Goal: Task Accomplishment & Management: Use online tool/utility

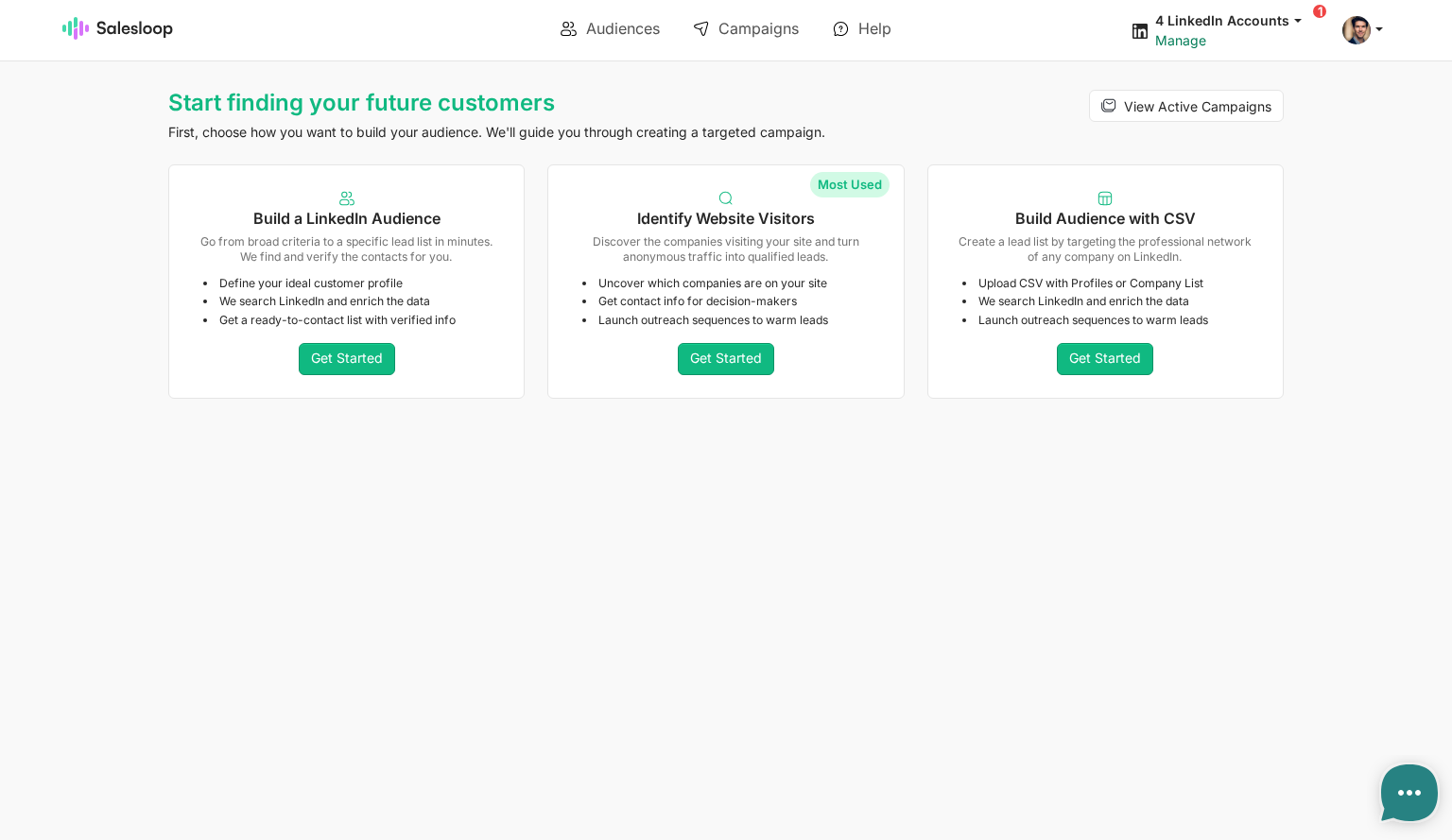
type textarea "x"
click at [1185, 36] on link "Manage" at bounding box center [1181, 40] width 51 height 16
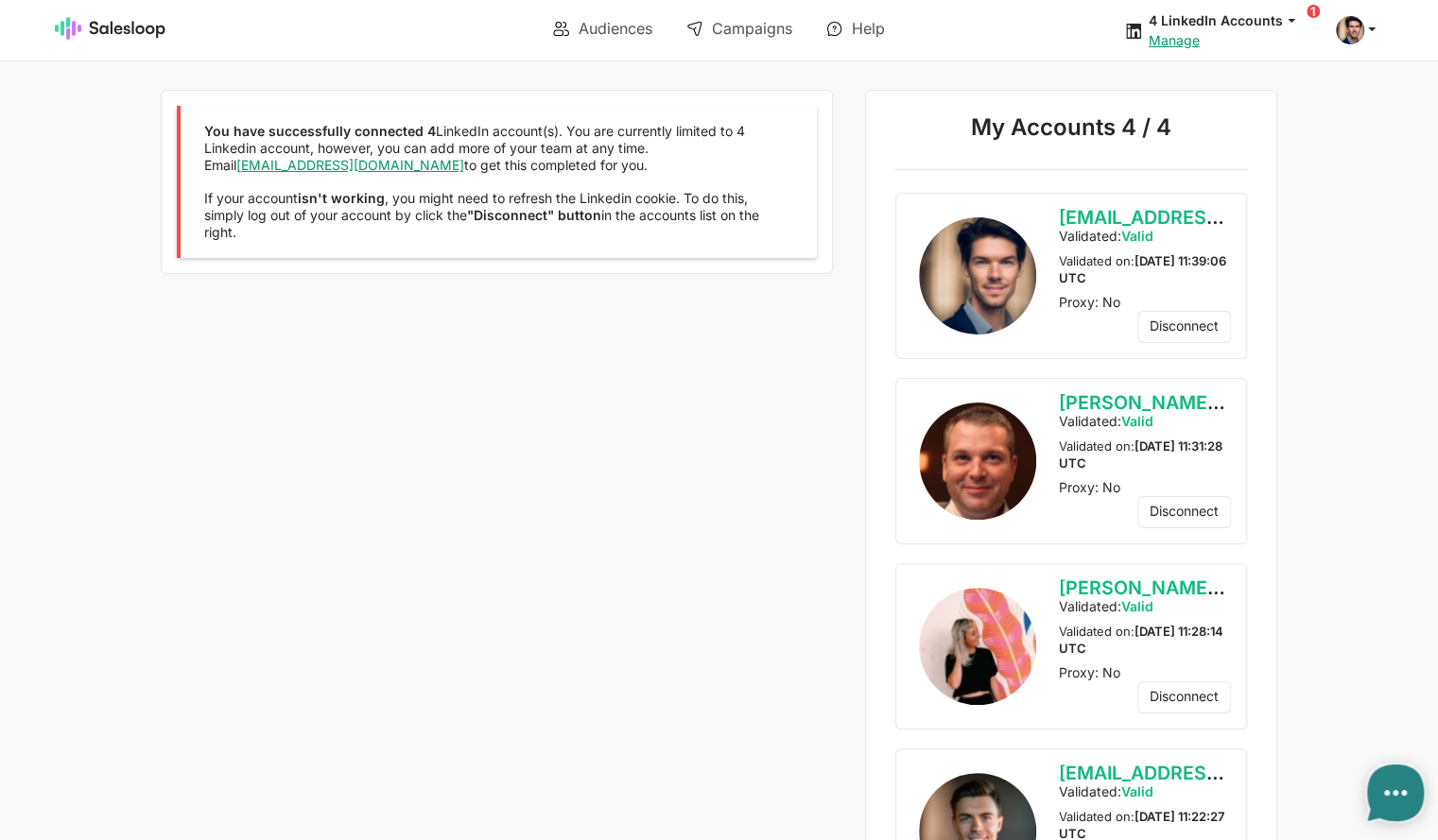
type textarea "x"
click at [587, 27] on link "Audiences" at bounding box center [603, 28] width 126 height 32
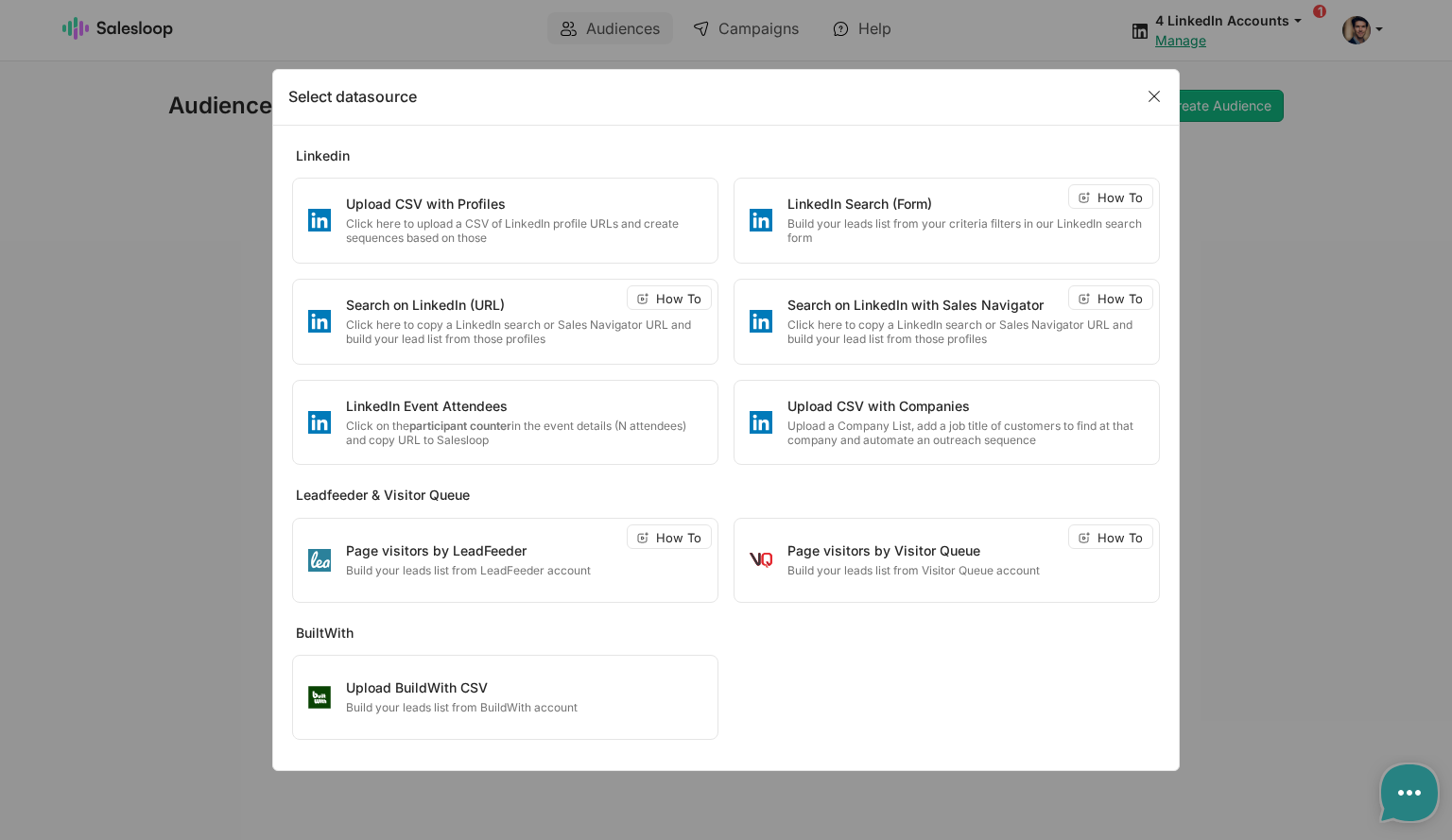
type textarea "x"
drag, startPoint x: 1152, startPoint y: 105, endPoint x: 1142, endPoint y: 101, distance: 10.8
click at [1153, 104] on link "Close" at bounding box center [1154, 95] width 38 height 28
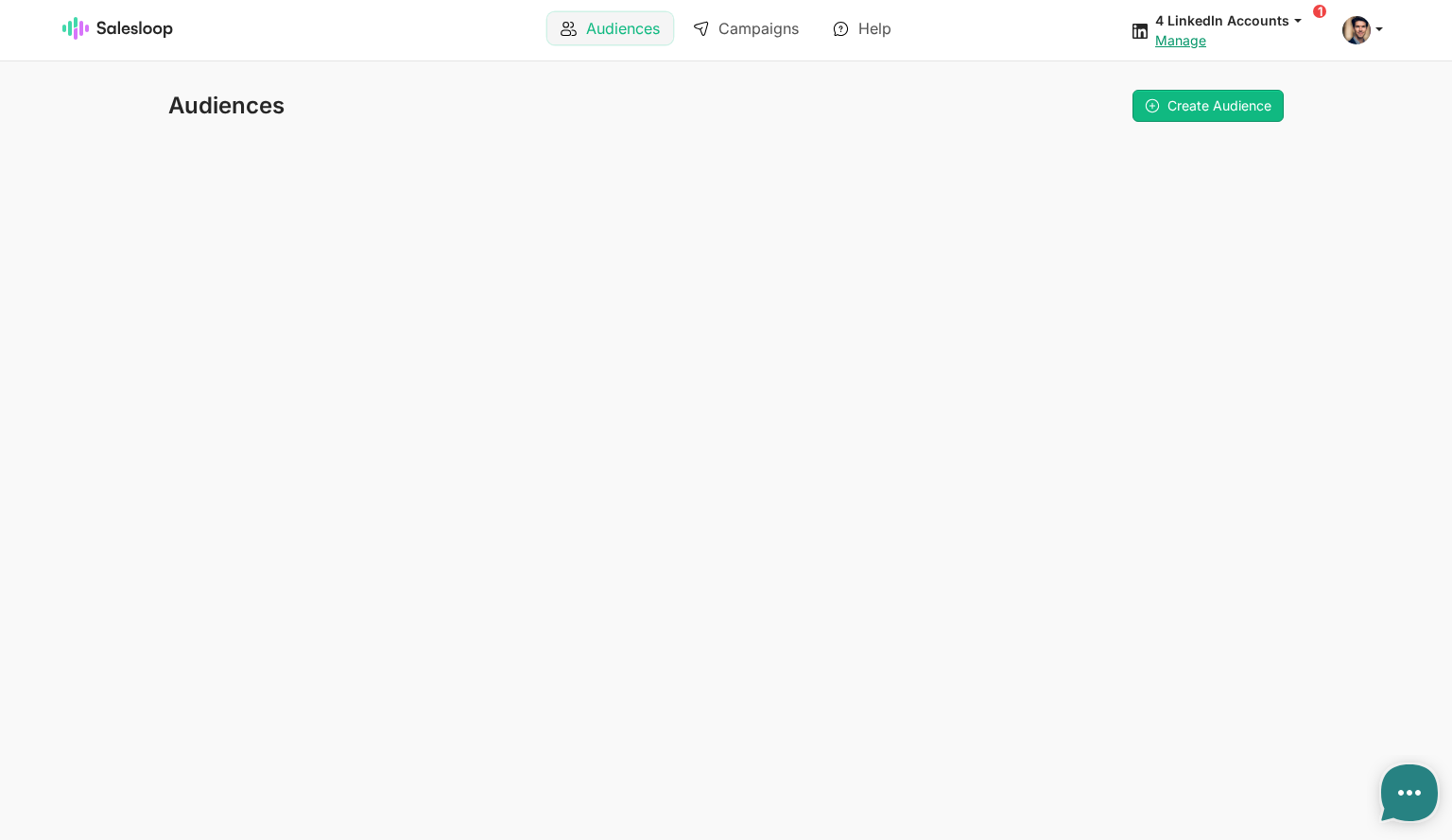
click at [613, 14] on link "Audiences" at bounding box center [611, 28] width 126 height 32
click at [1198, 111] on span "Create Audience" at bounding box center [1220, 105] width 104 height 16
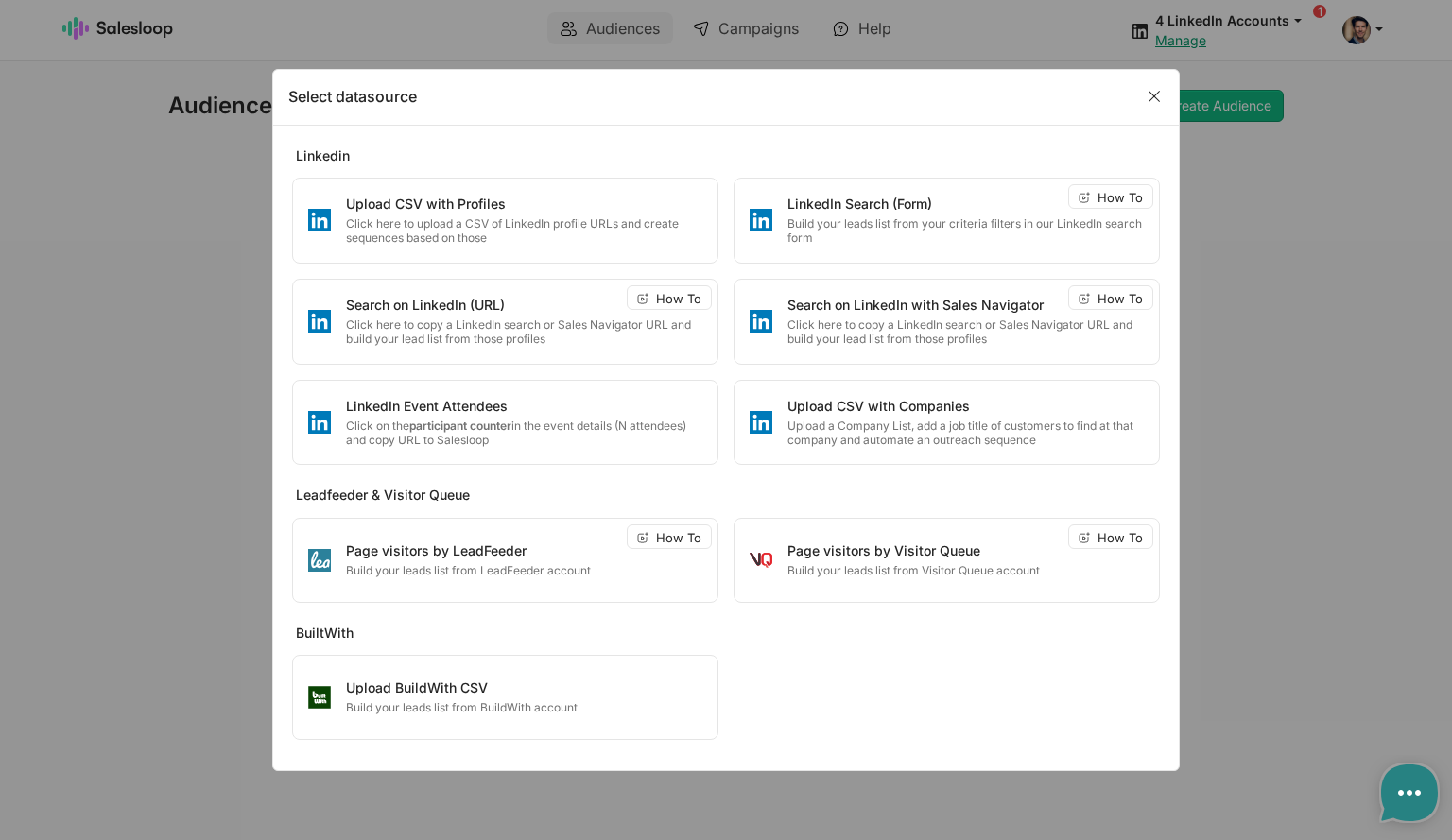
type textarea "x"
click at [1161, 99] on link "Close" at bounding box center [1154, 95] width 38 height 28
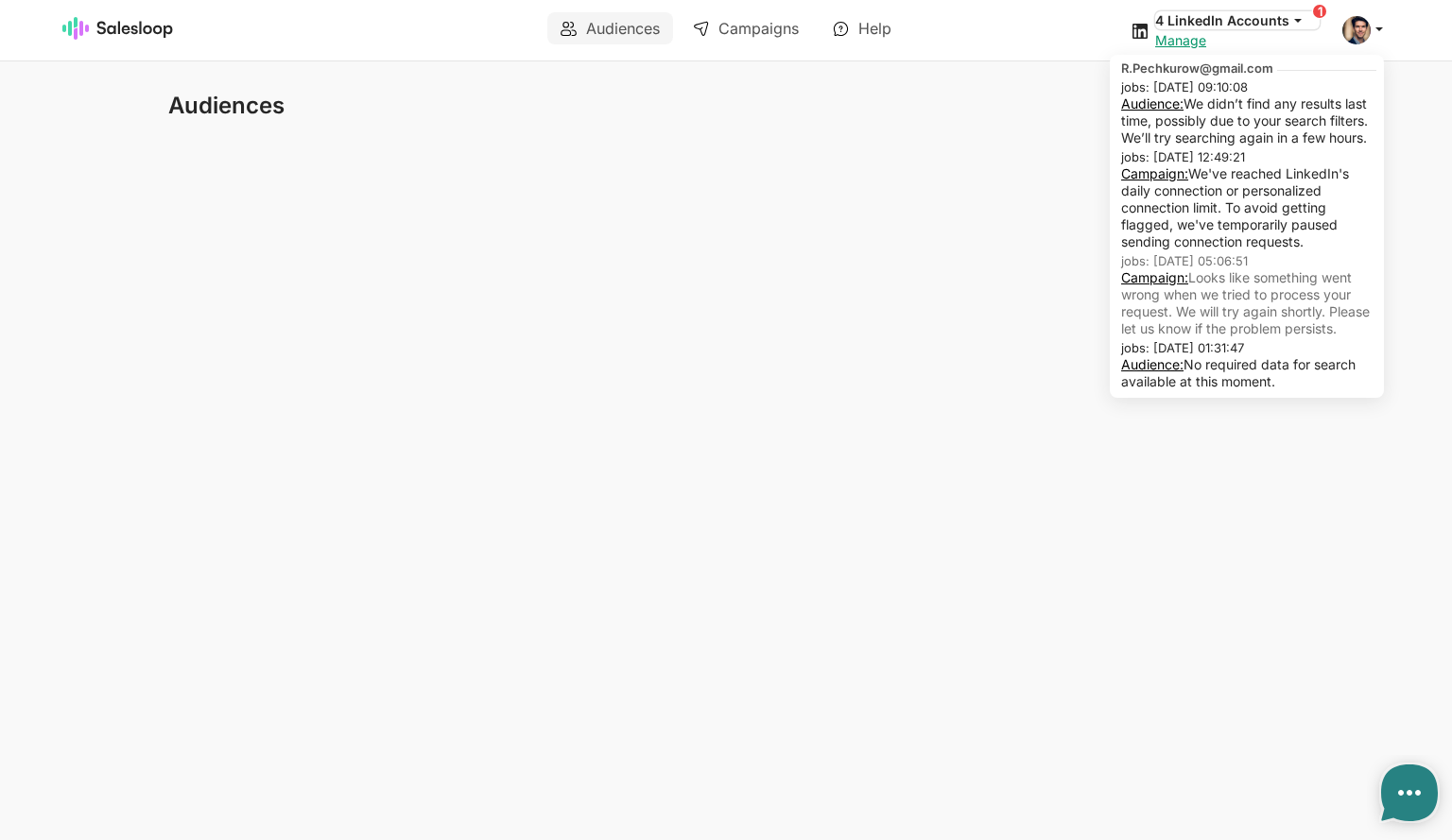
click at [1308, 16] on button "4 LinkedIn Accounts" at bounding box center [1238, 20] width 164 height 18
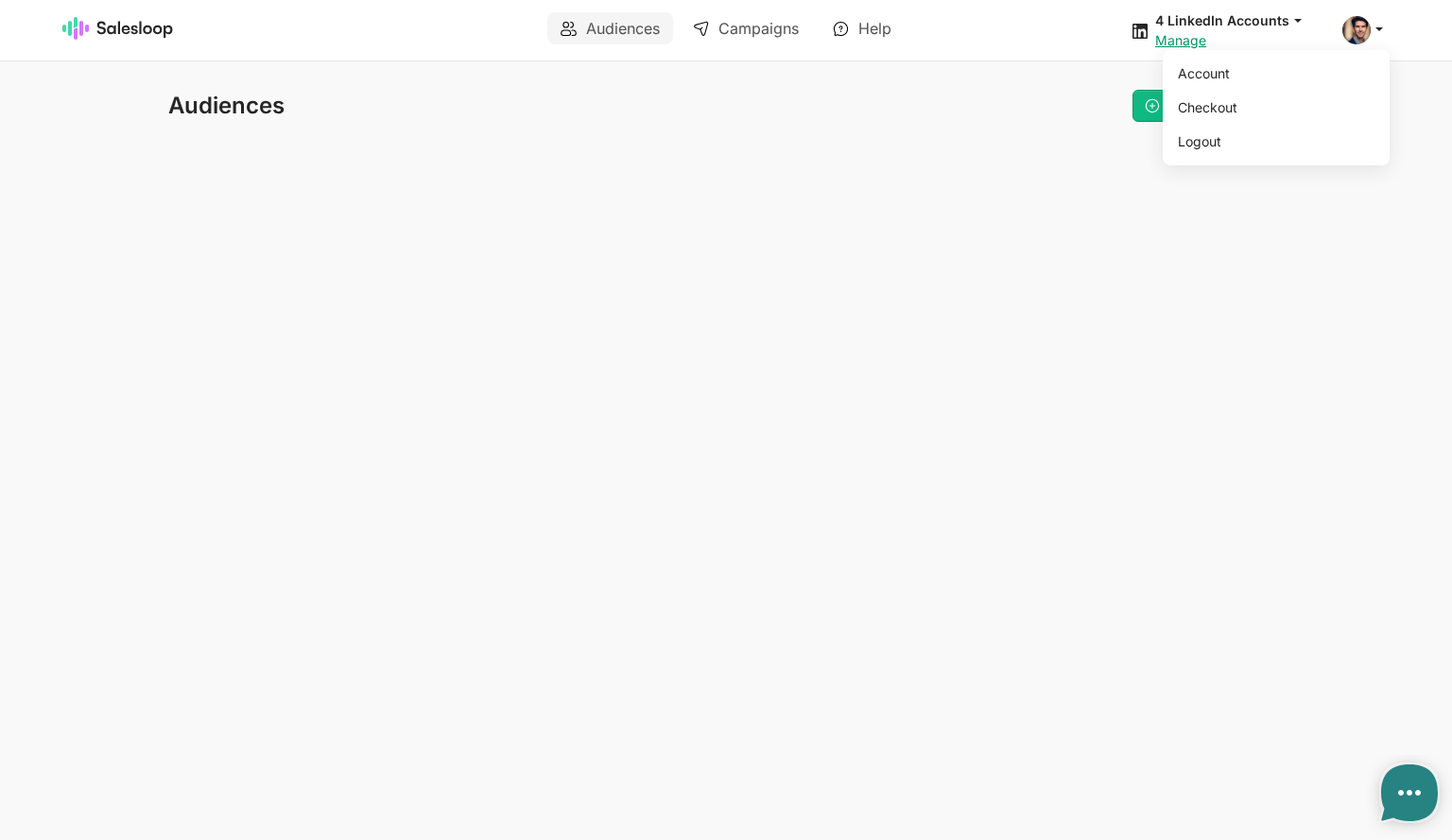
click at [1371, 30] on icon at bounding box center [1380, 29] width 17 height 17
click at [1064, 131] on html "Audiences Campaigns Help 4 LinkedIn Accounts jobs: 13/08/2025, 09:10:08 Audienc…" at bounding box center [726, 75] width 1452 height 152
click at [1183, 42] on link "Manage" at bounding box center [1181, 40] width 51 height 16
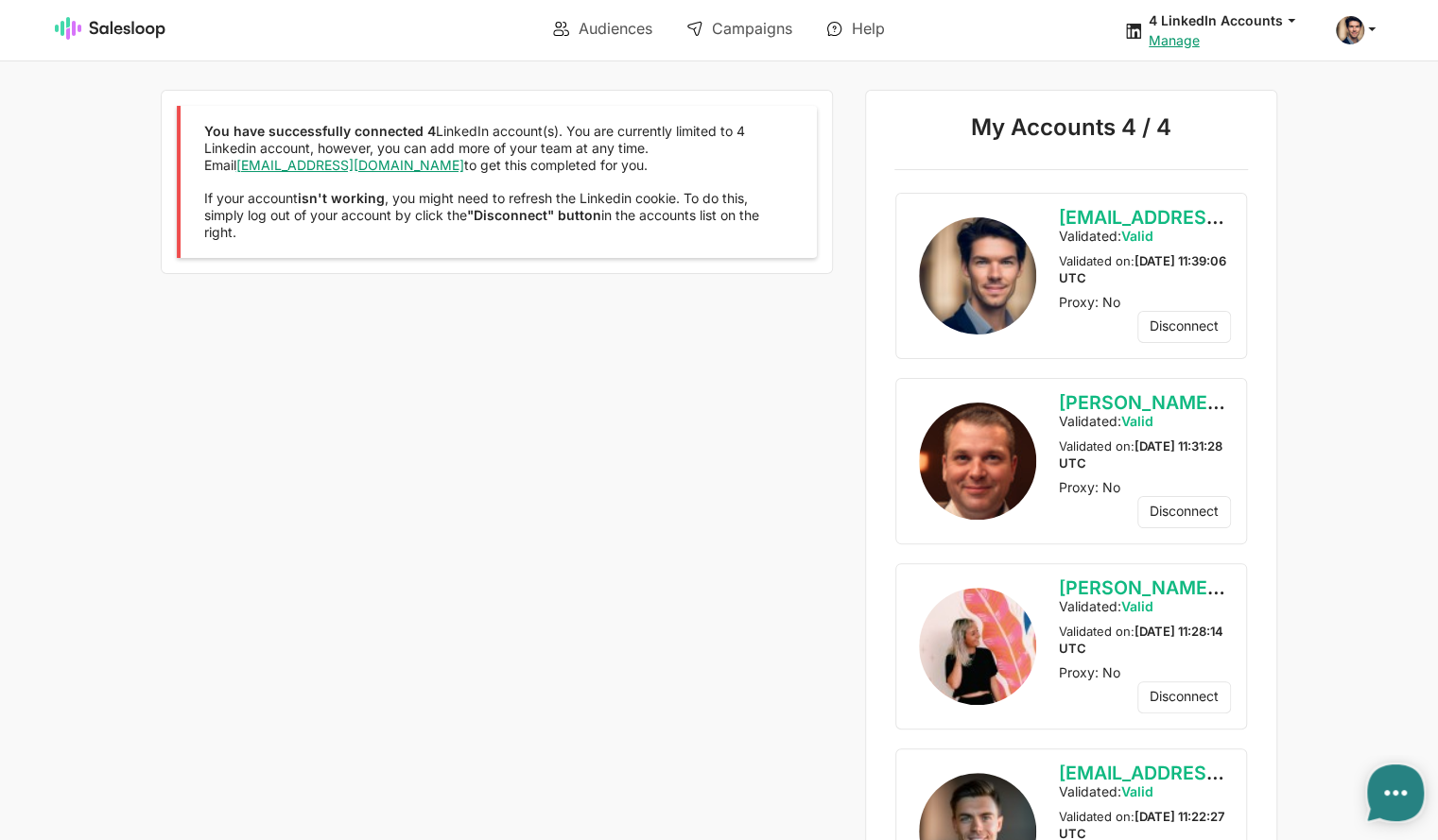
click at [531, 526] on div "You have successfully connected 4 LinkedIn account(s). You are currently limite…" at bounding box center [492, 515] width 683 height 850
type textarea "x"
click at [601, 29] on link "Audiences" at bounding box center [603, 28] width 126 height 32
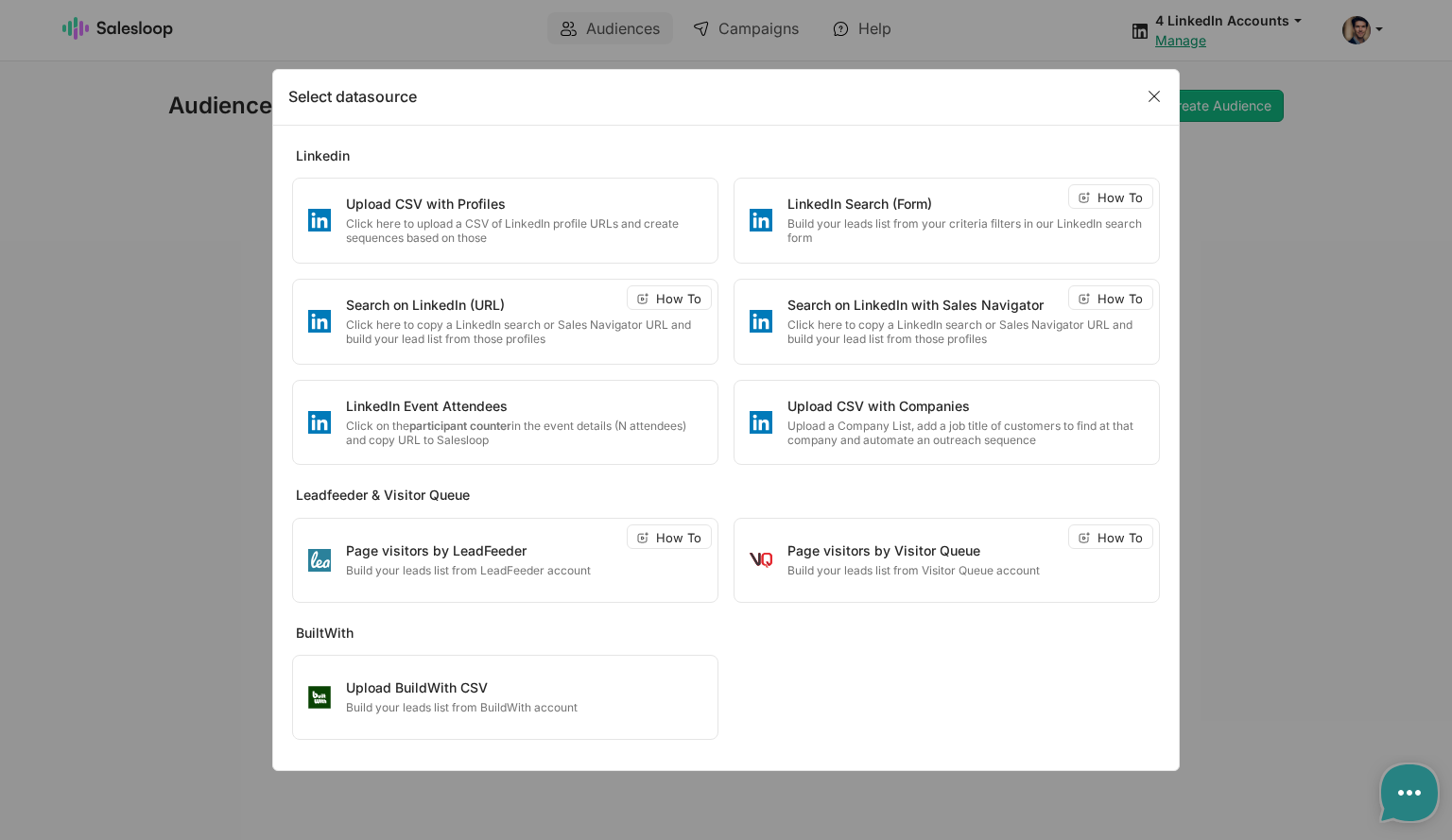
type textarea "x"
click at [1153, 98] on link "Close" at bounding box center [1154, 95] width 38 height 28
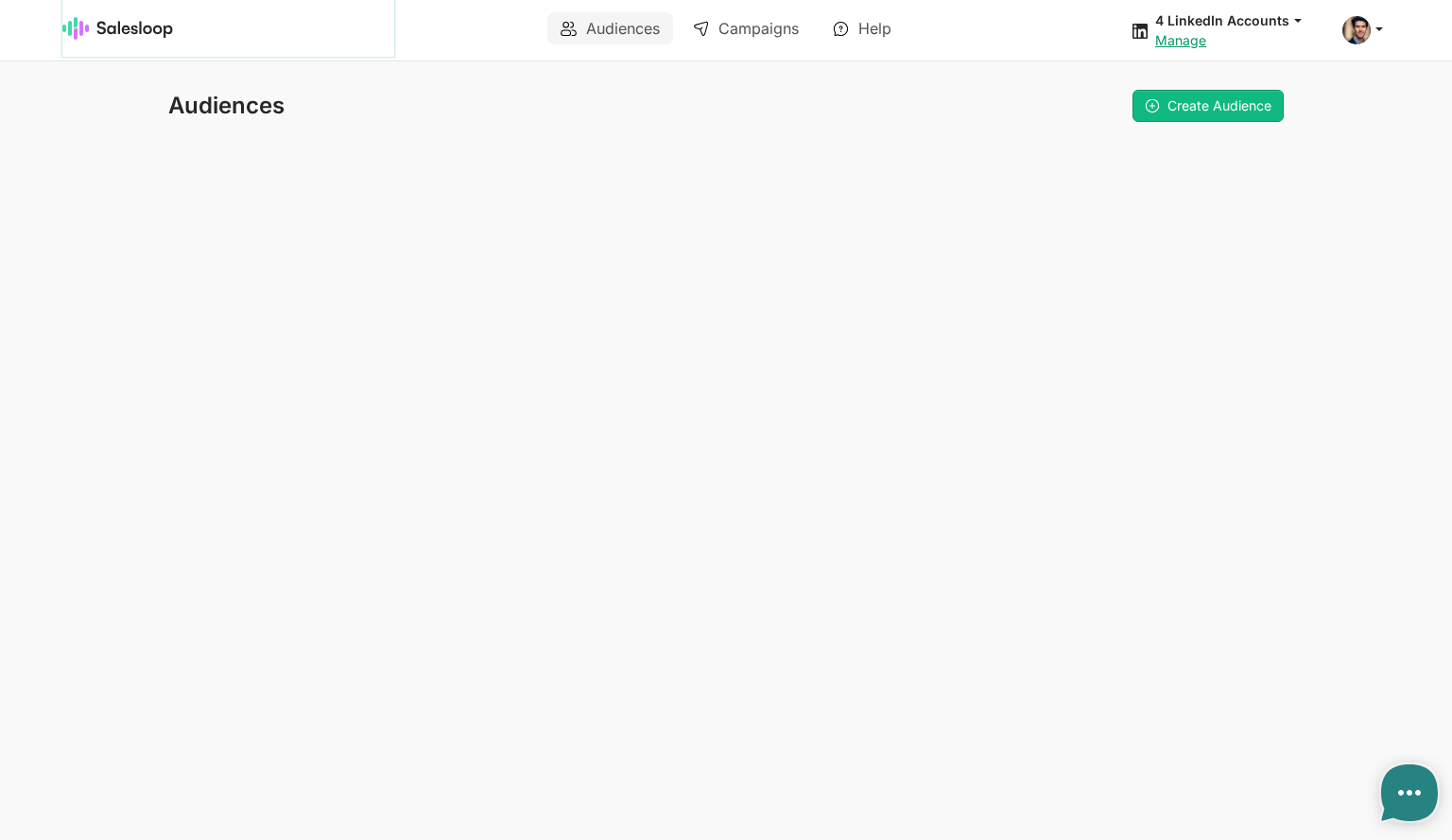
click at [132, 41] on link at bounding box center [229, 28] width 332 height 57
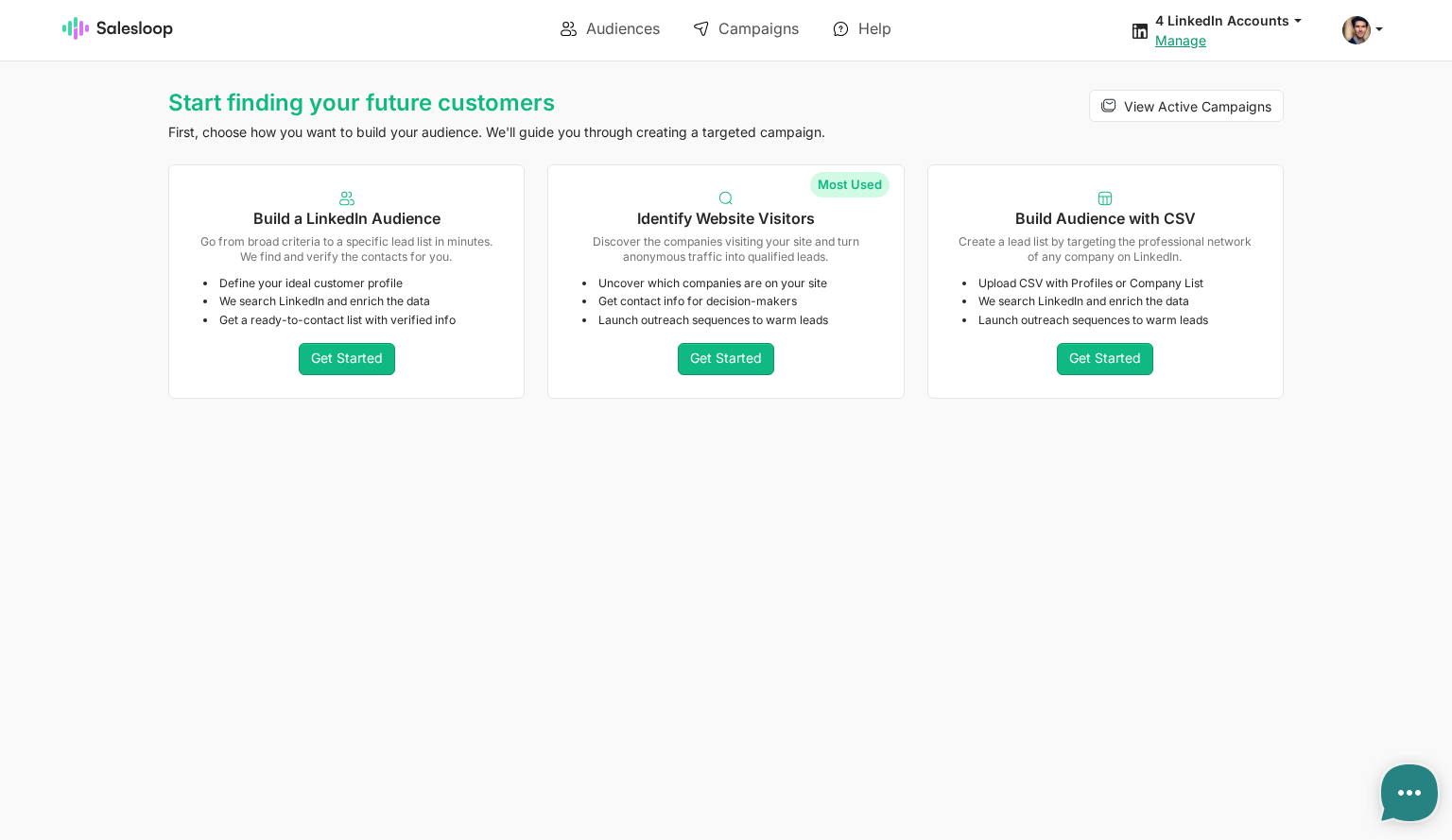
type textarea "x"
click at [1360, 26] on span at bounding box center [1356, 30] width 28 height 28
click at [910, 97] on div "Start finding your future customers First, choose how you want to build your au…" at bounding box center [536, 124] width 759 height 68
click at [698, 232] on div "Identify Website Visitors Discover the companies visiting your site and turn an…" at bounding box center [726, 216] width 355 height 102
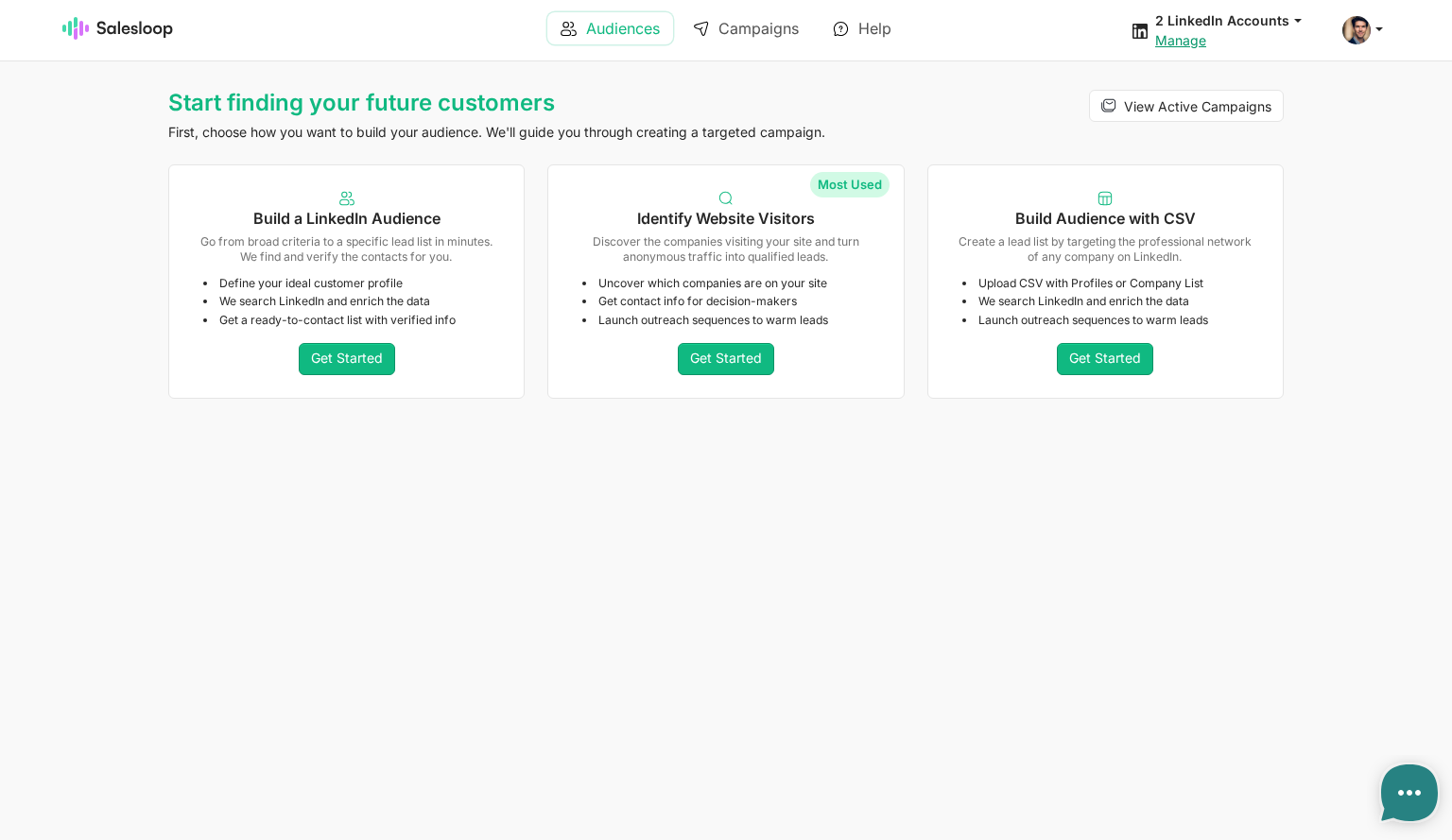
click at [612, 32] on link "Audiences" at bounding box center [611, 28] width 126 height 32
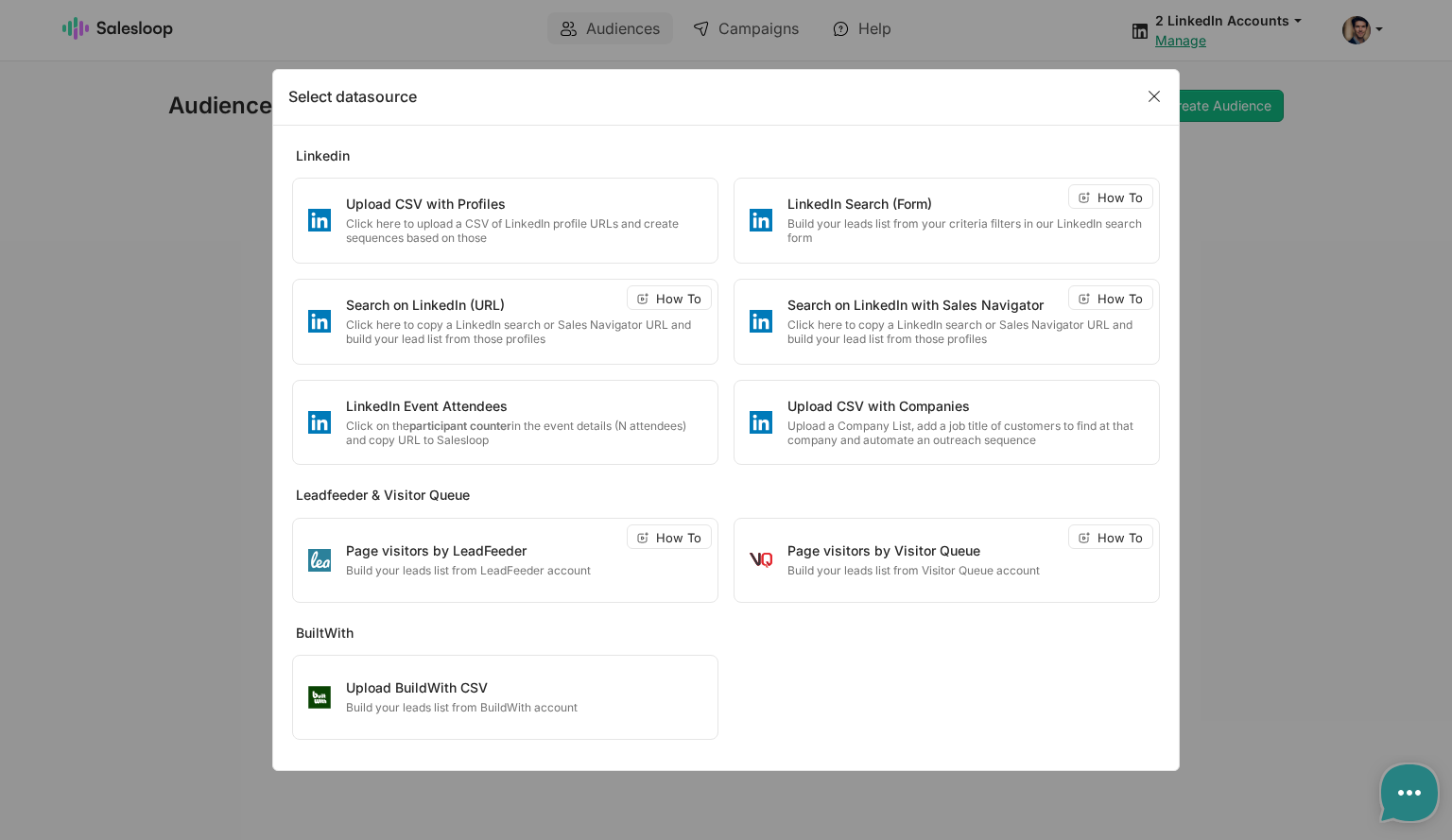
type textarea "x"
click at [1151, 94] on link "Close" at bounding box center [1154, 95] width 38 height 28
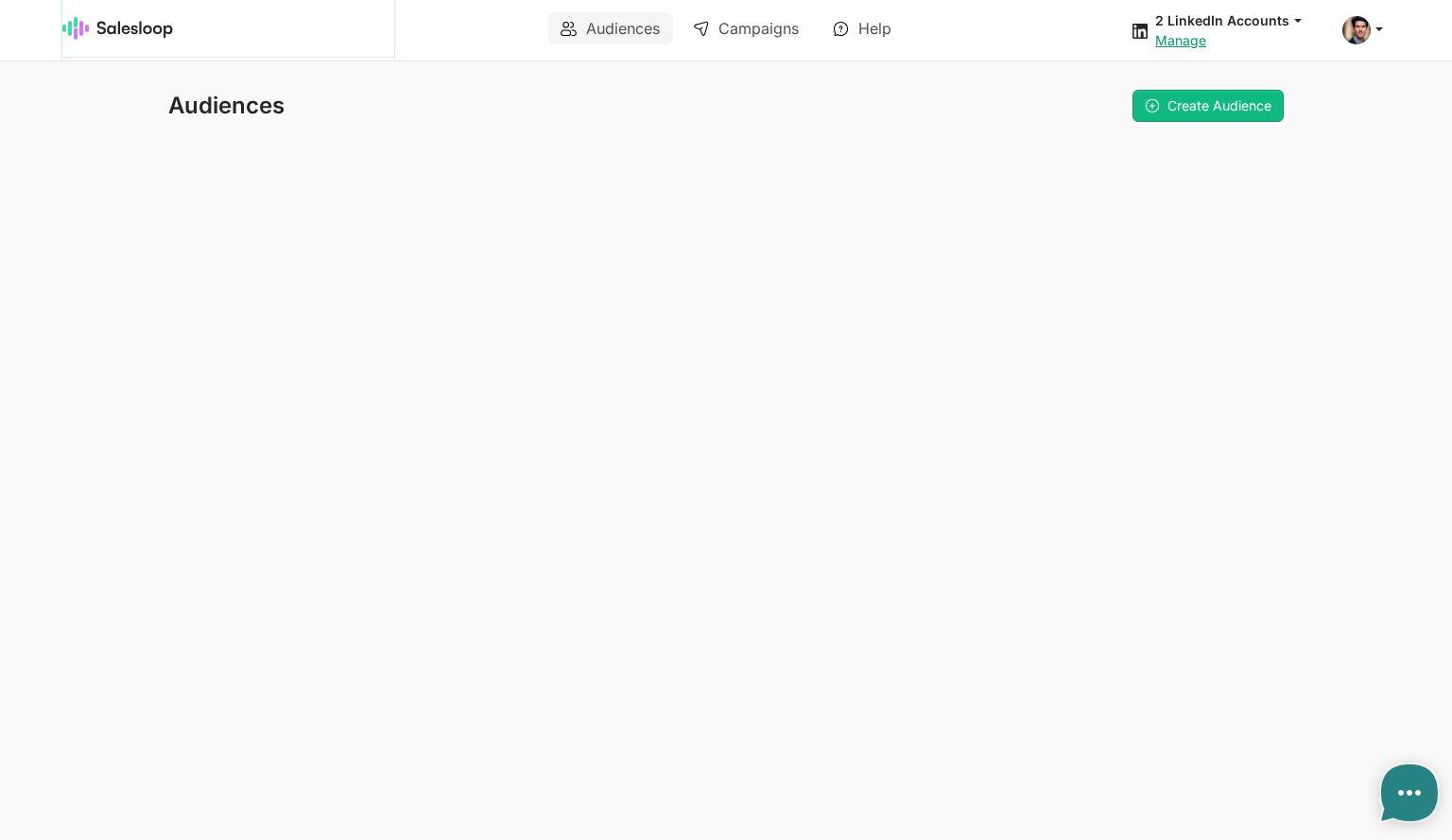
click at [110, 27] on img at bounding box center [118, 28] width 111 height 22
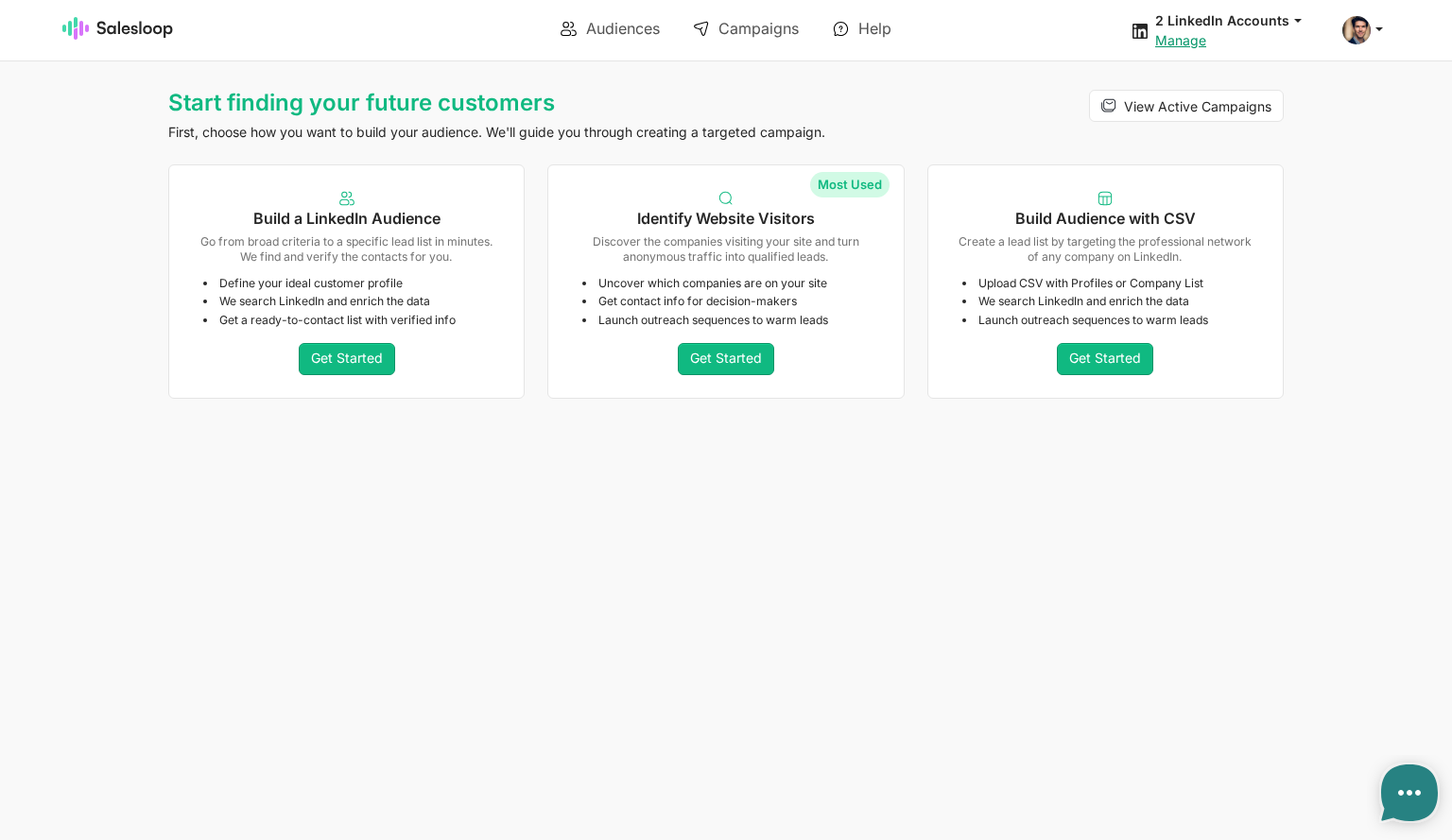
type textarea "x"
click at [736, 370] on link "Get Started" at bounding box center [726, 358] width 97 height 32
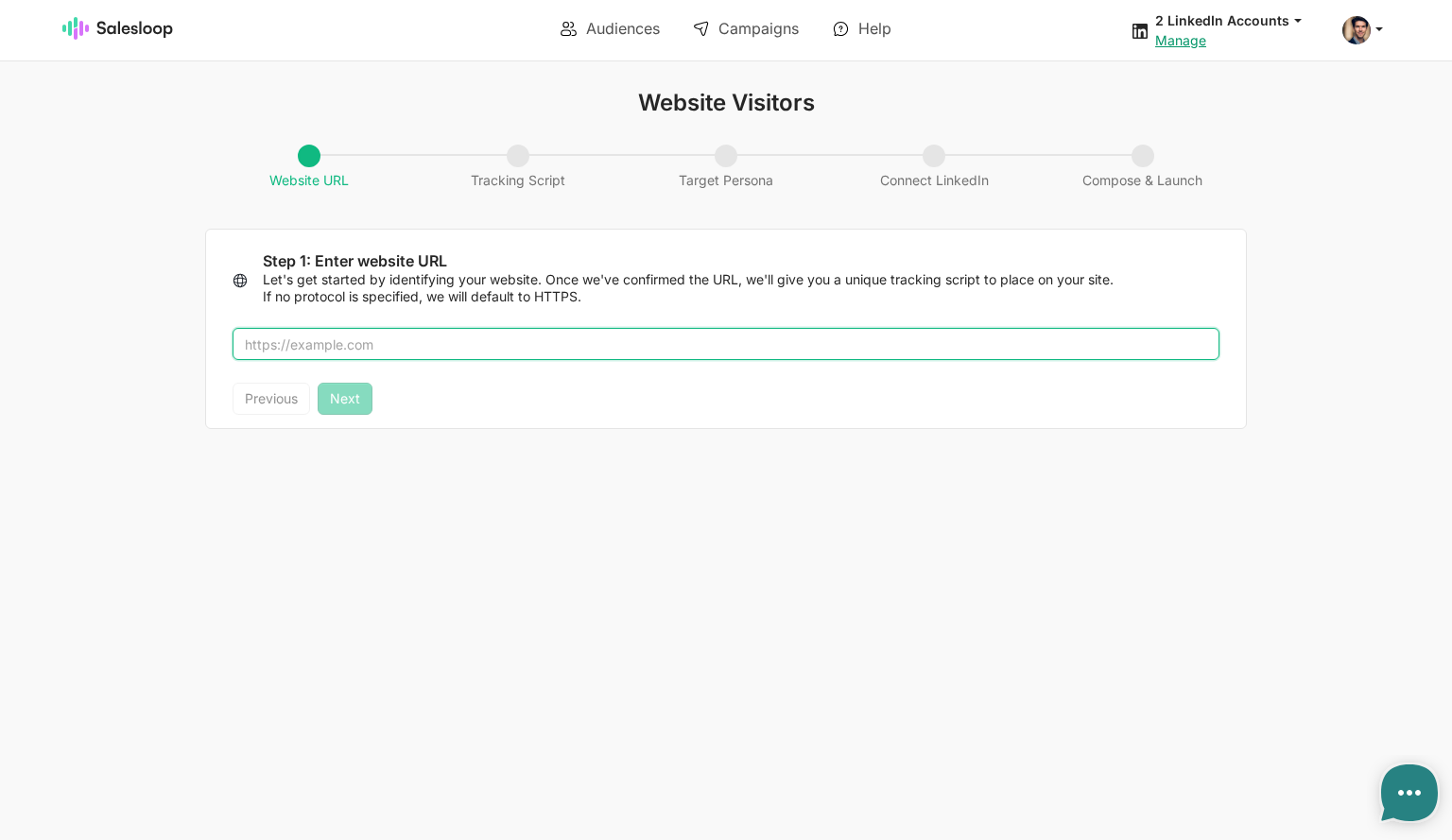
click at [263, 341] on input "text" at bounding box center [726, 344] width 987 height 32
type input "abstractapi.com"
type textarea "x"
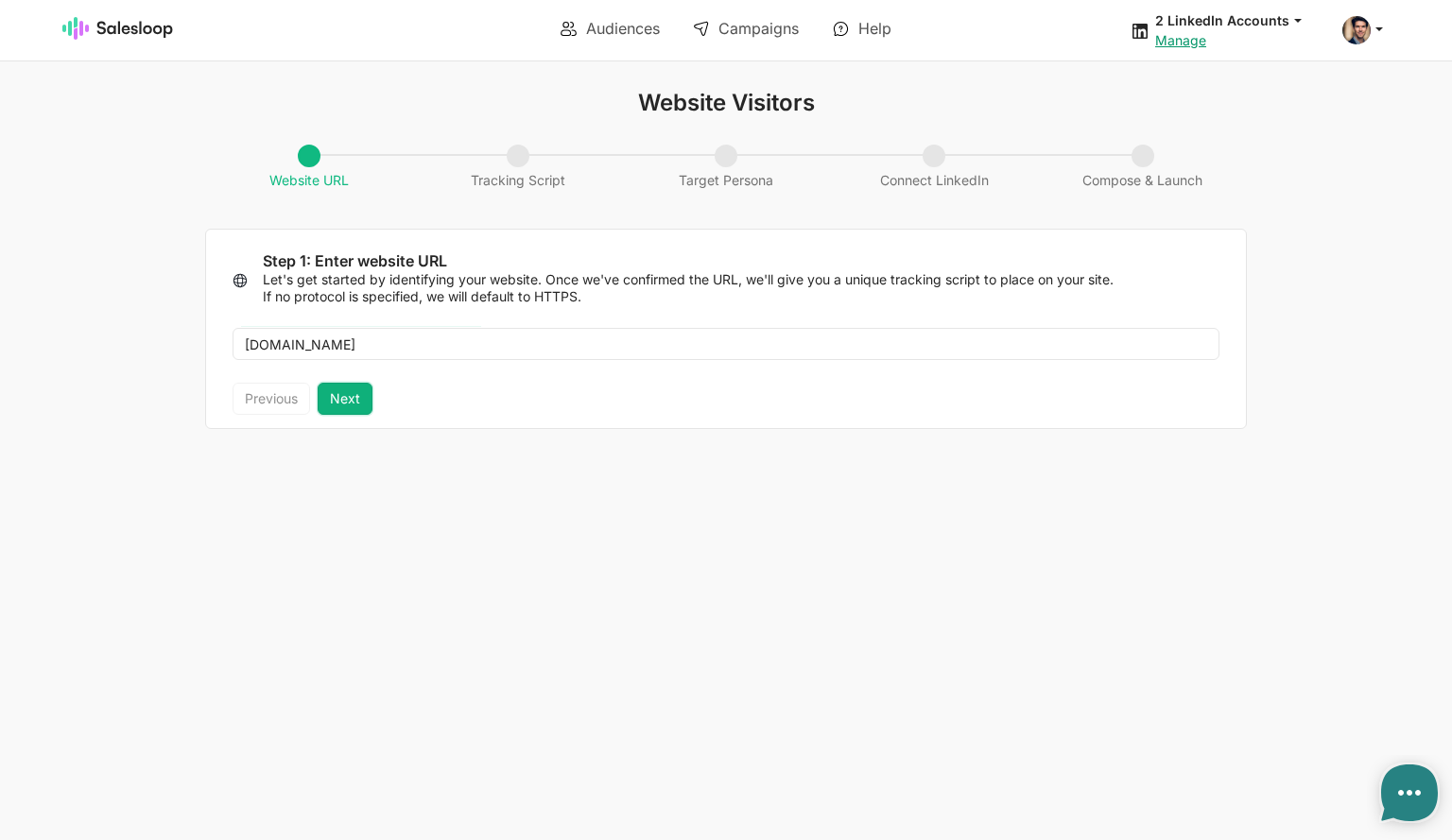
click at [353, 398] on button "Next" at bounding box center [345, 398] width 55 height 32
type textarea "<script> !function(i,s,o,g,r,a,m){i.Ip2cObject=o;i[o]||(i[o]=function(){ (i[o].…"
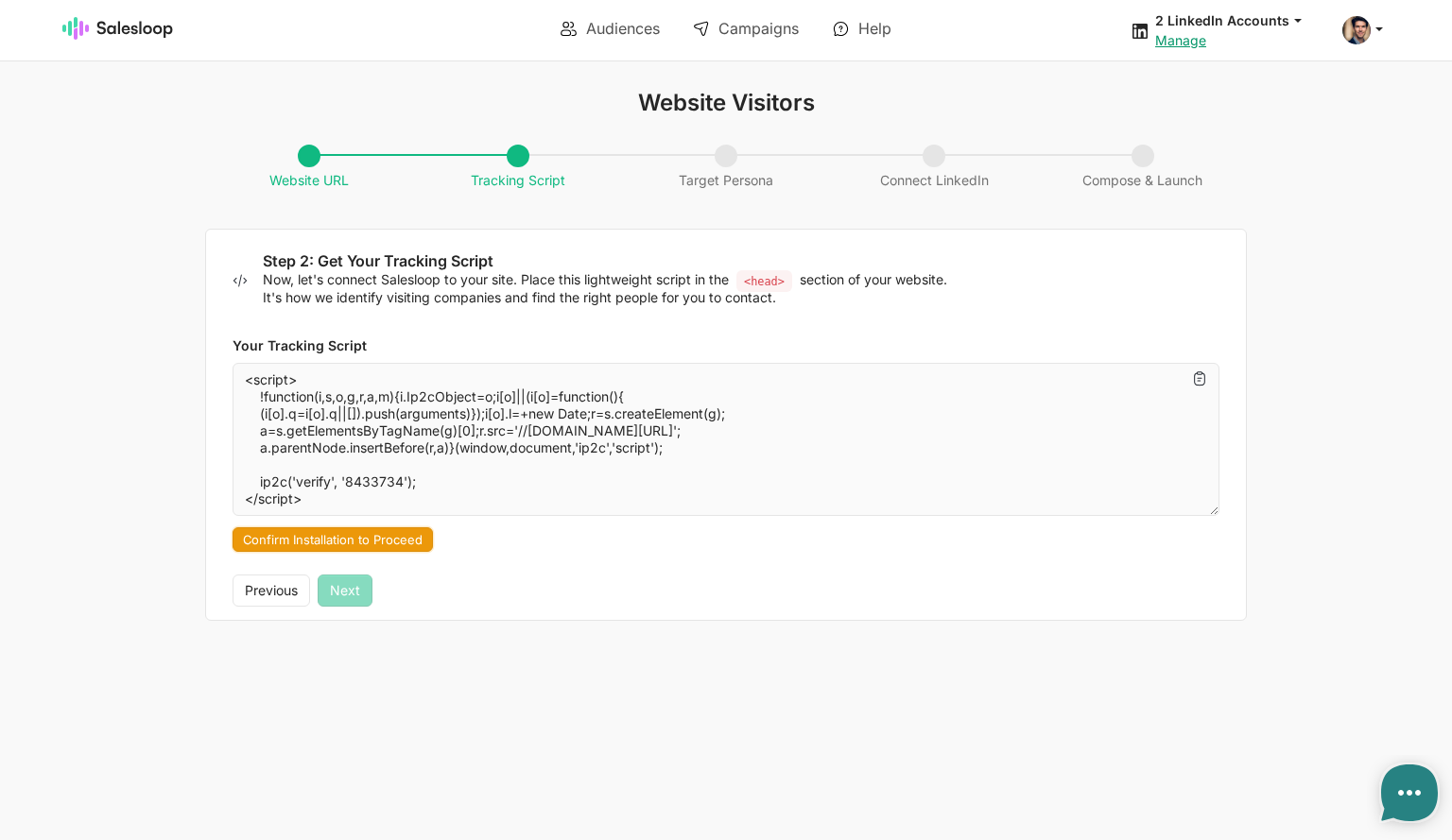
click at [313, 539] on button "Confirm Installation to Proceed" at bounding box center [333, 539] width 201 height 24
type textarea "x"
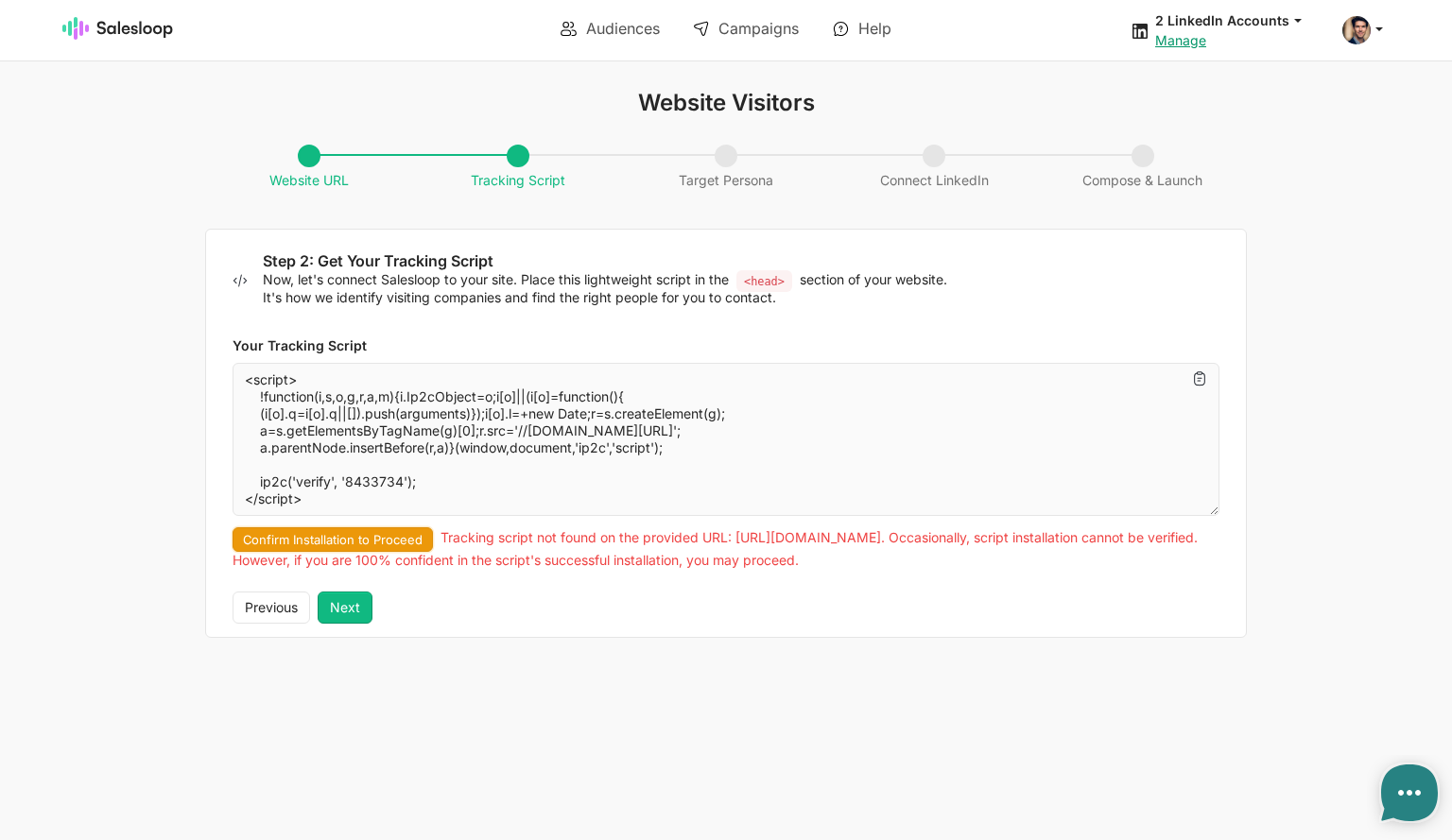
click at [348, 538] on button "Confirm Installation to Proceed" at bounding box center [333, 539] width 201 height 24
click at [350, 603] on button "Next" at bounding box center [345, 607] width 55 height 32
type textarea "x"
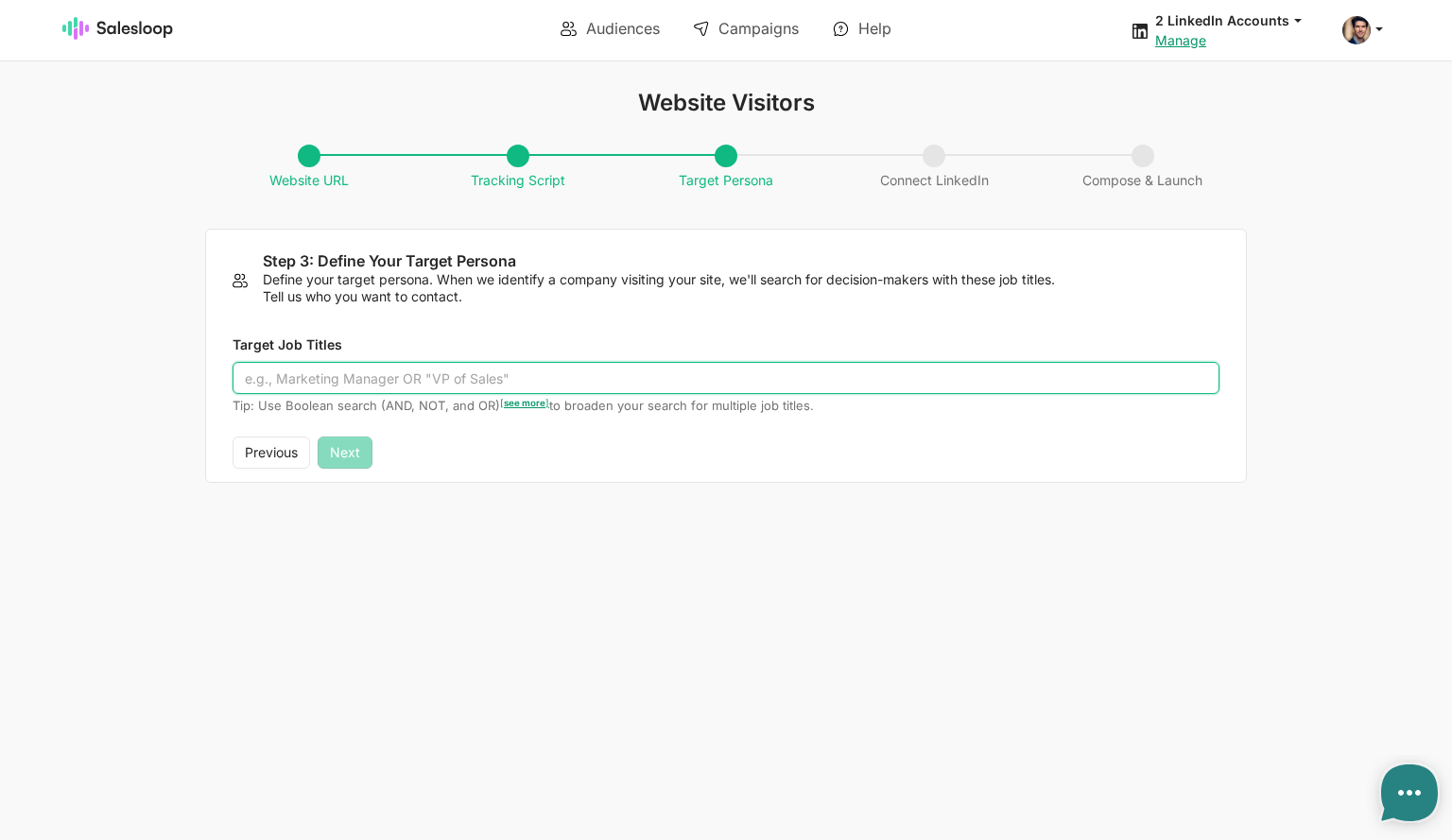
click at [319, 378] on input "Target Job Titles" at bounding box center [726, 378] width 987 height 32
type input """
type input ""CTO" OR "Product Manager" OR "Engineering Lead" OR "Head of Data""
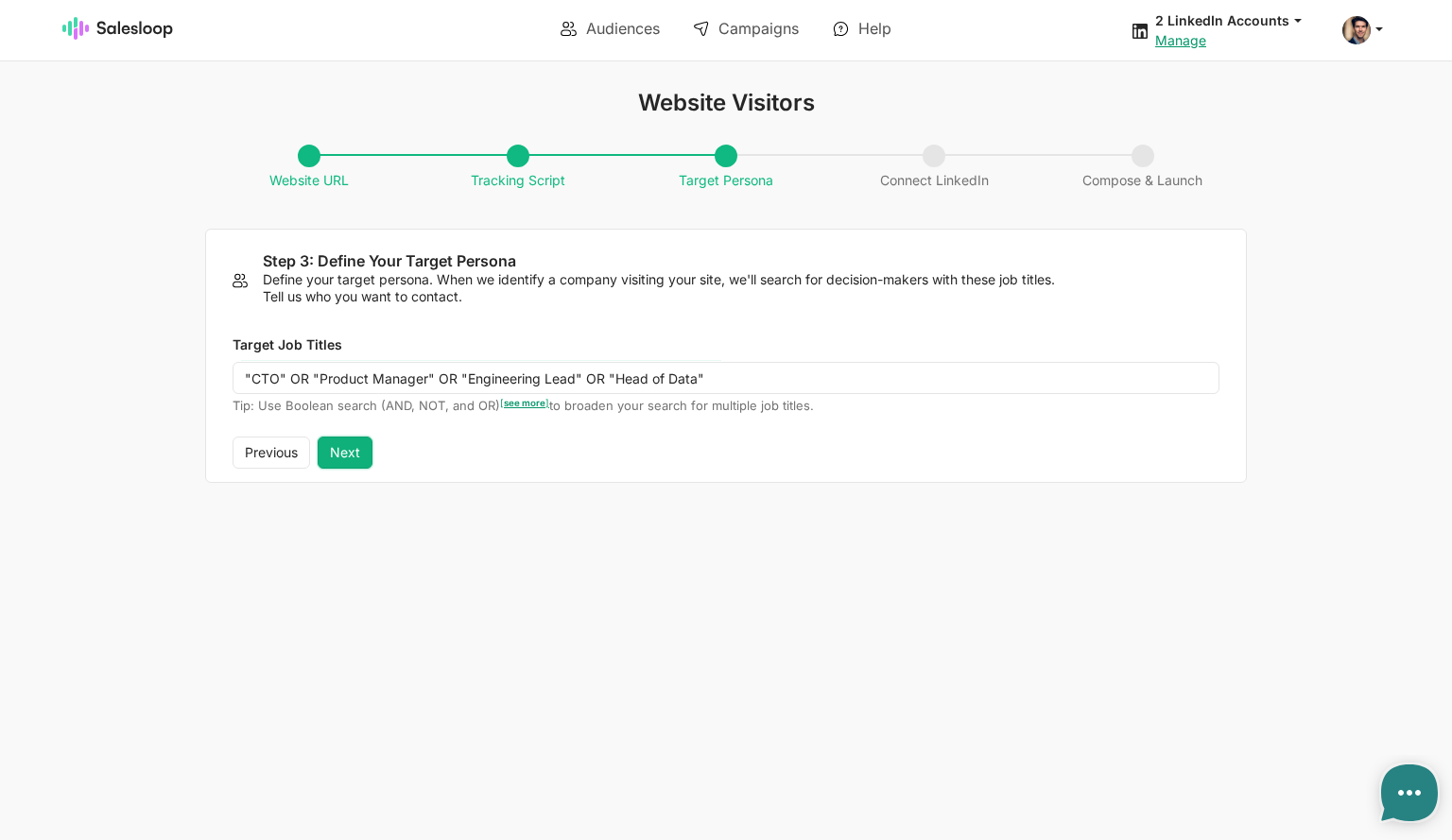
click at [356, 452] on button "Next" at bounding box center [345, 452] width 55 height 32
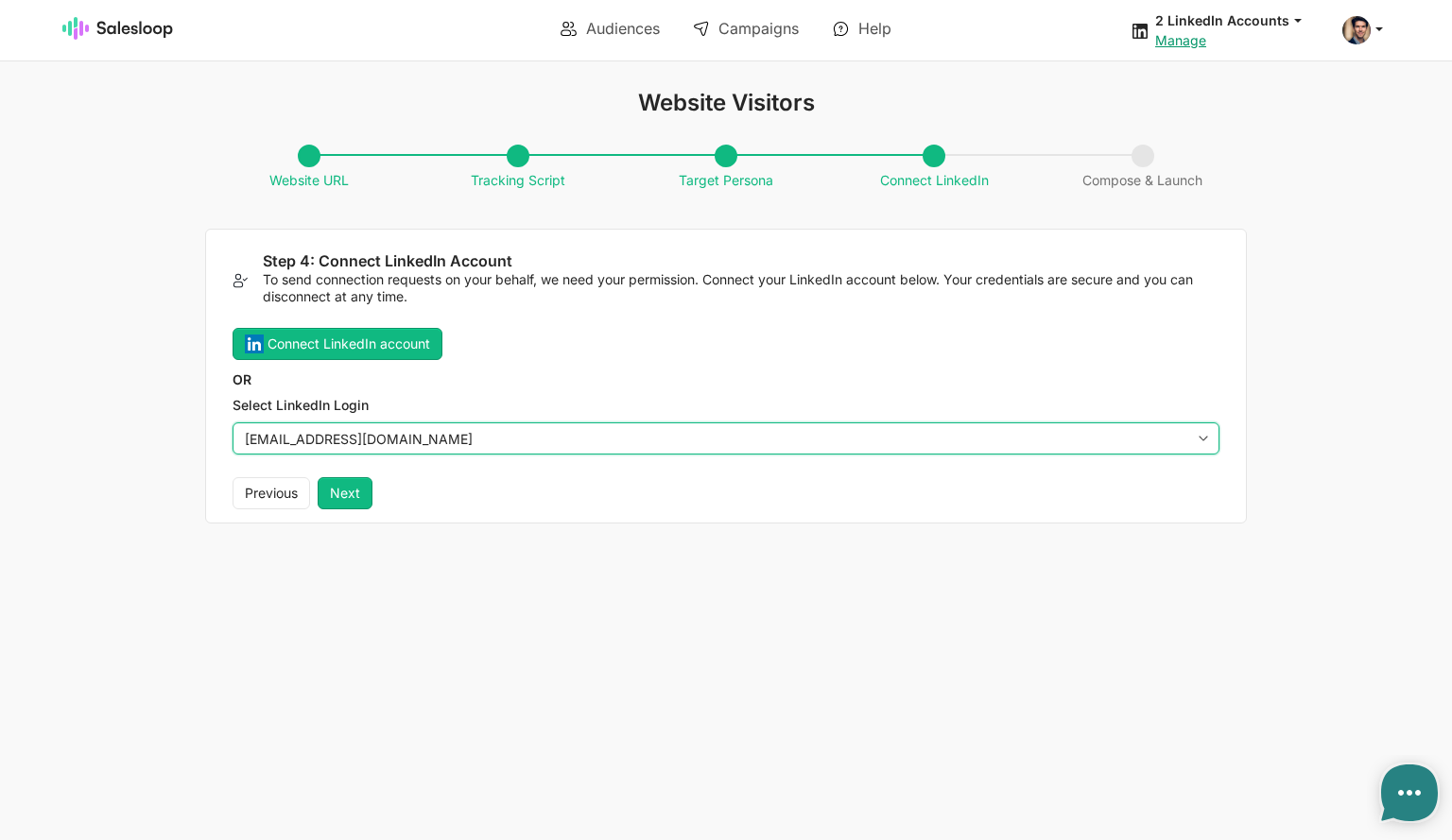
click at [413, 435] on select "OliverWalsh151@gmail.com fennessy@gmail.com" at bounding box center [726, 438] width 987 height 32
select select "fennessy@gmail.com"
click at [233, 423] on select "OliverWalsh151@gmail.com fennessy@gmail.com" at bounding box center [726, 438] width 987 height 32
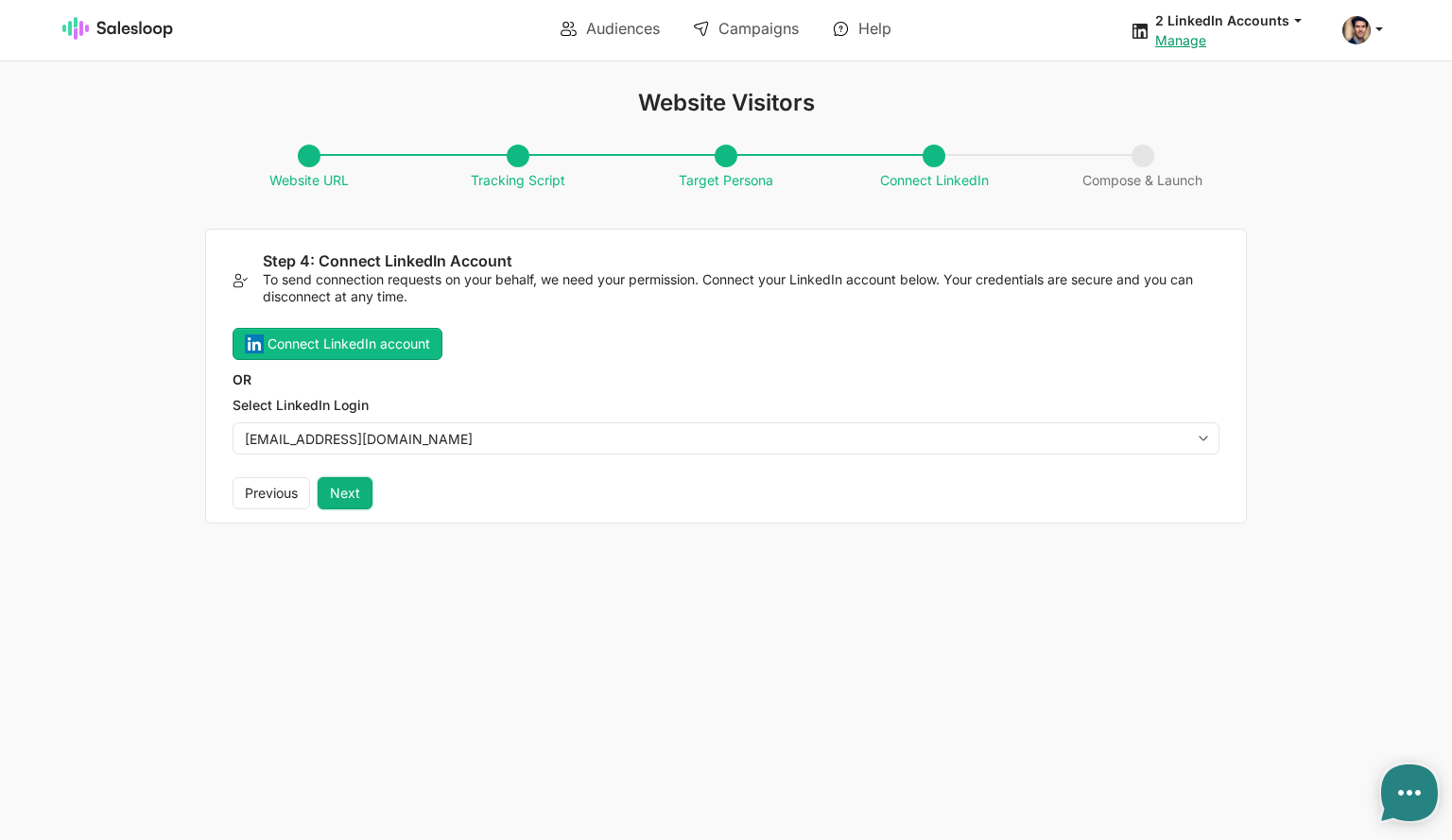
click at [352, 490] on button "Next" at bounding box center [345, 492] width 55 height 32
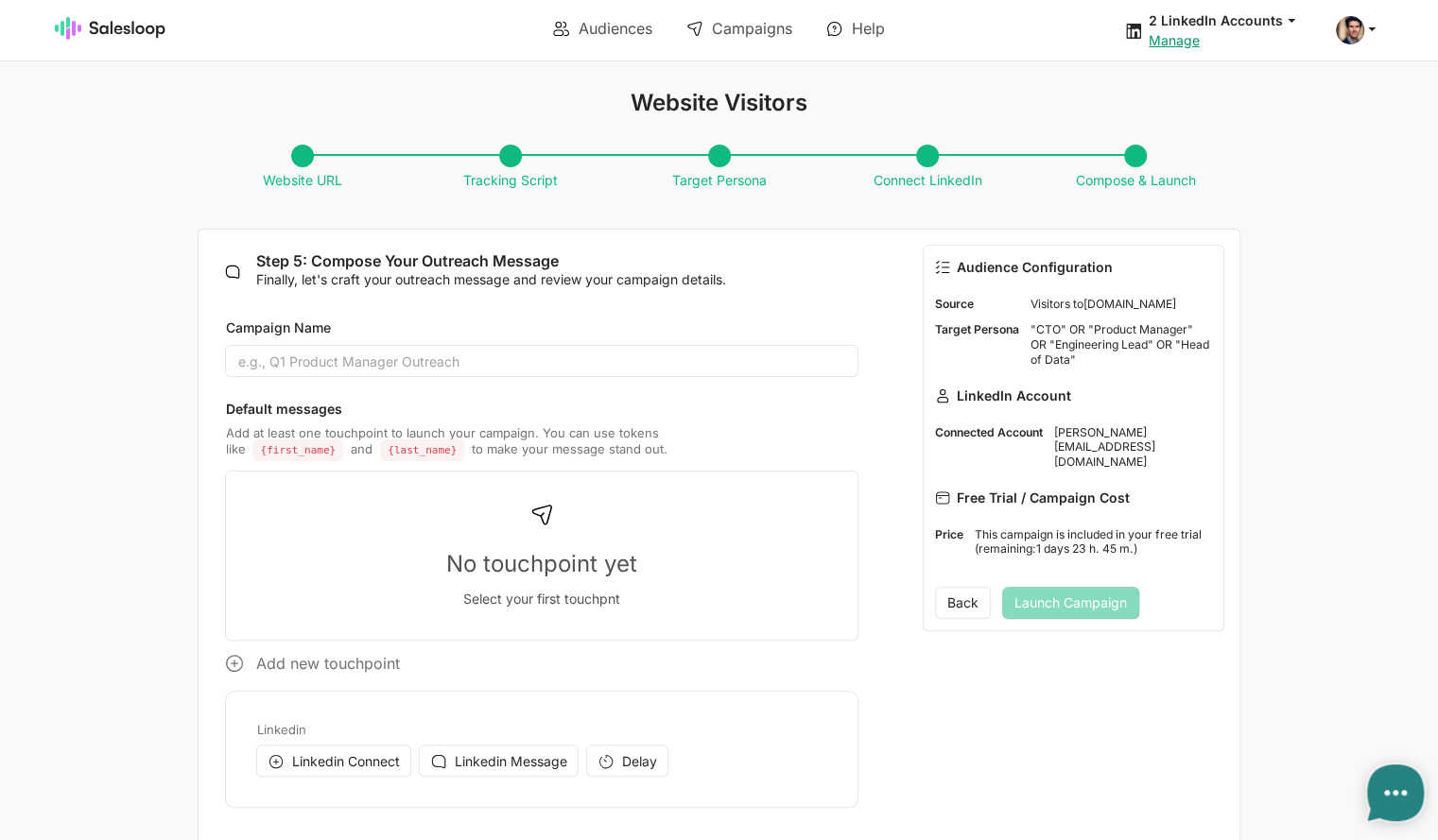
type textarea "x"
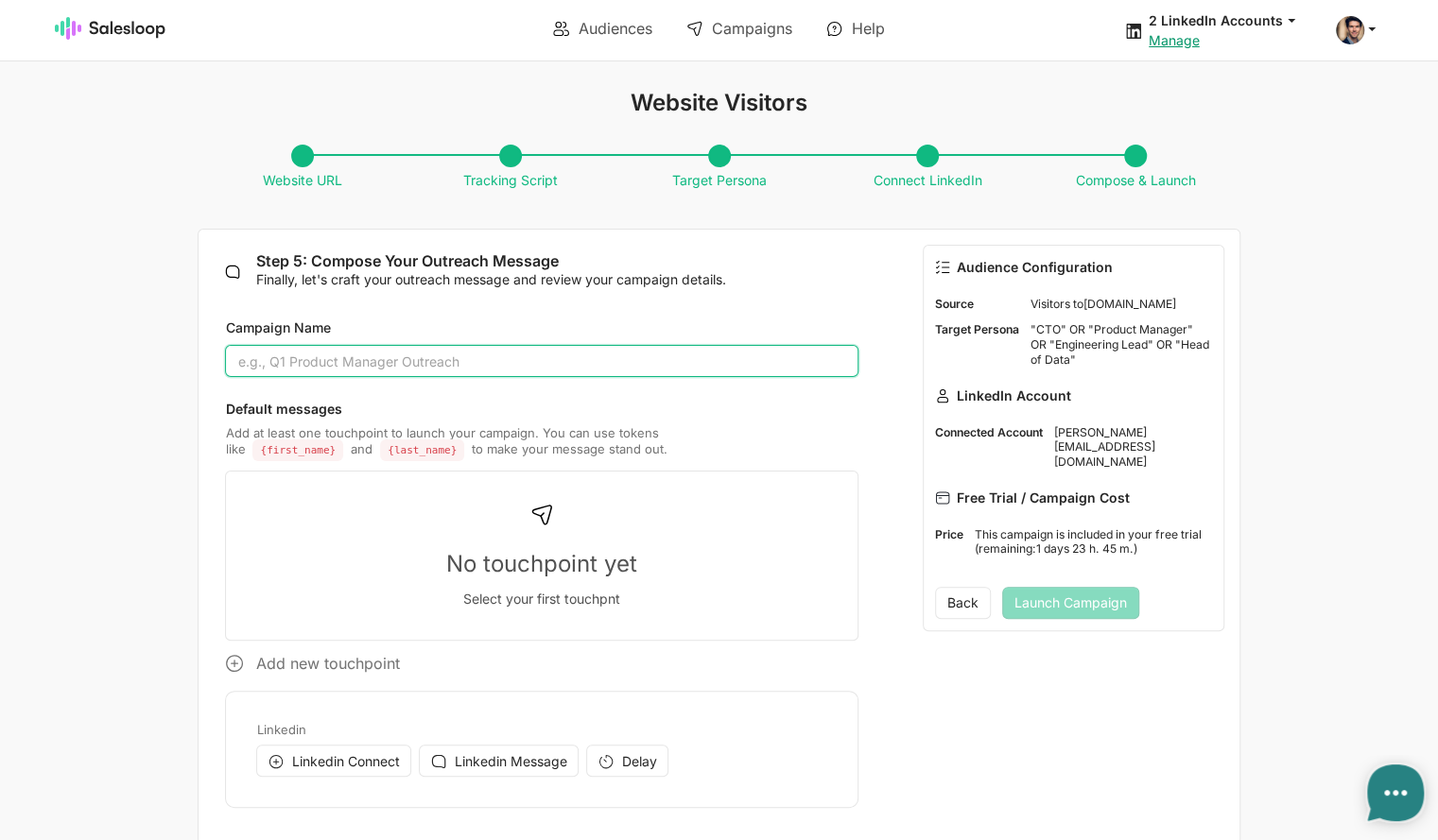
click at [344, 356] on input "Campaign Name" at bounding box center [541, 360] width 633 height 32
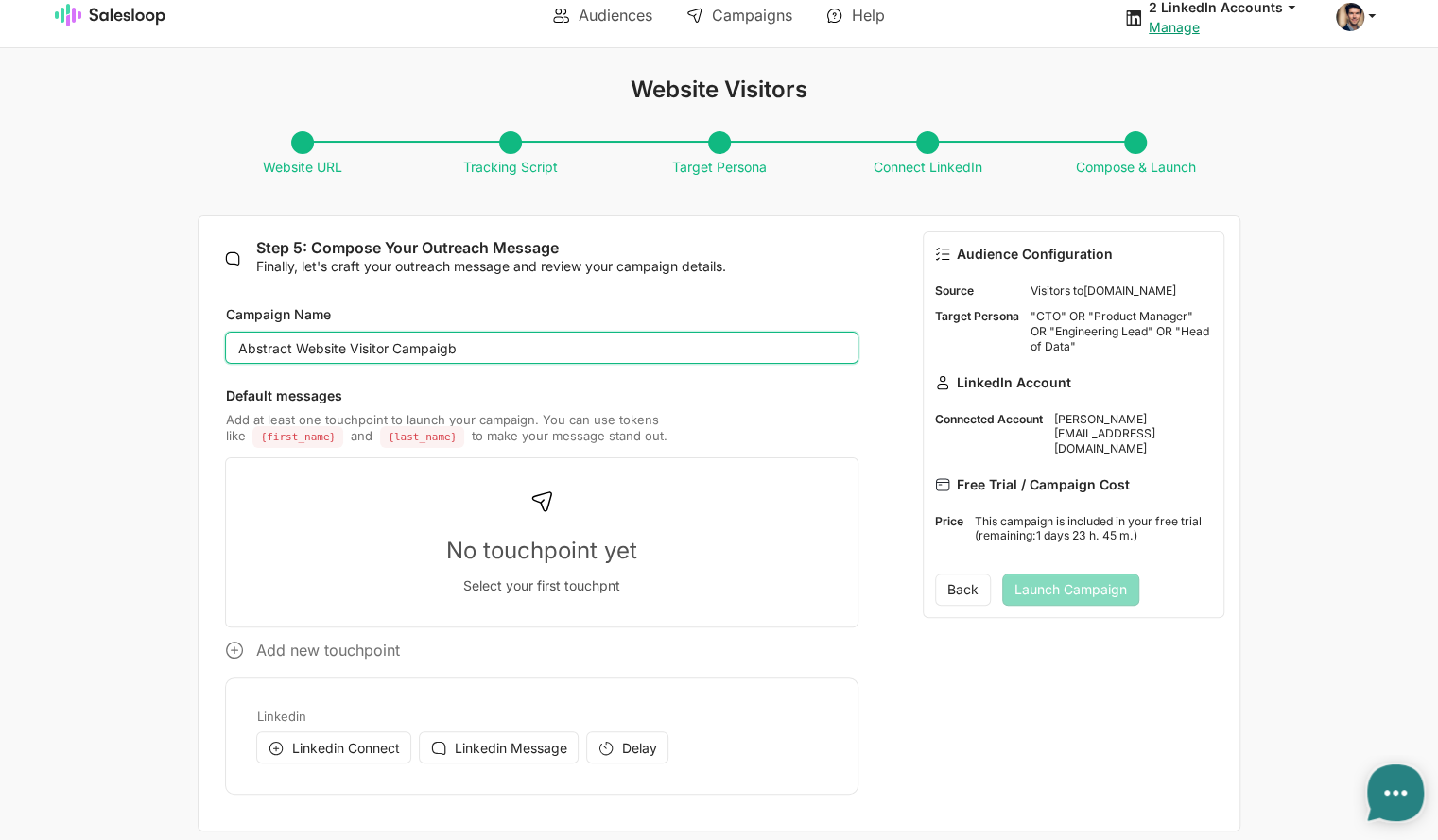
scroll to position [24, 0]
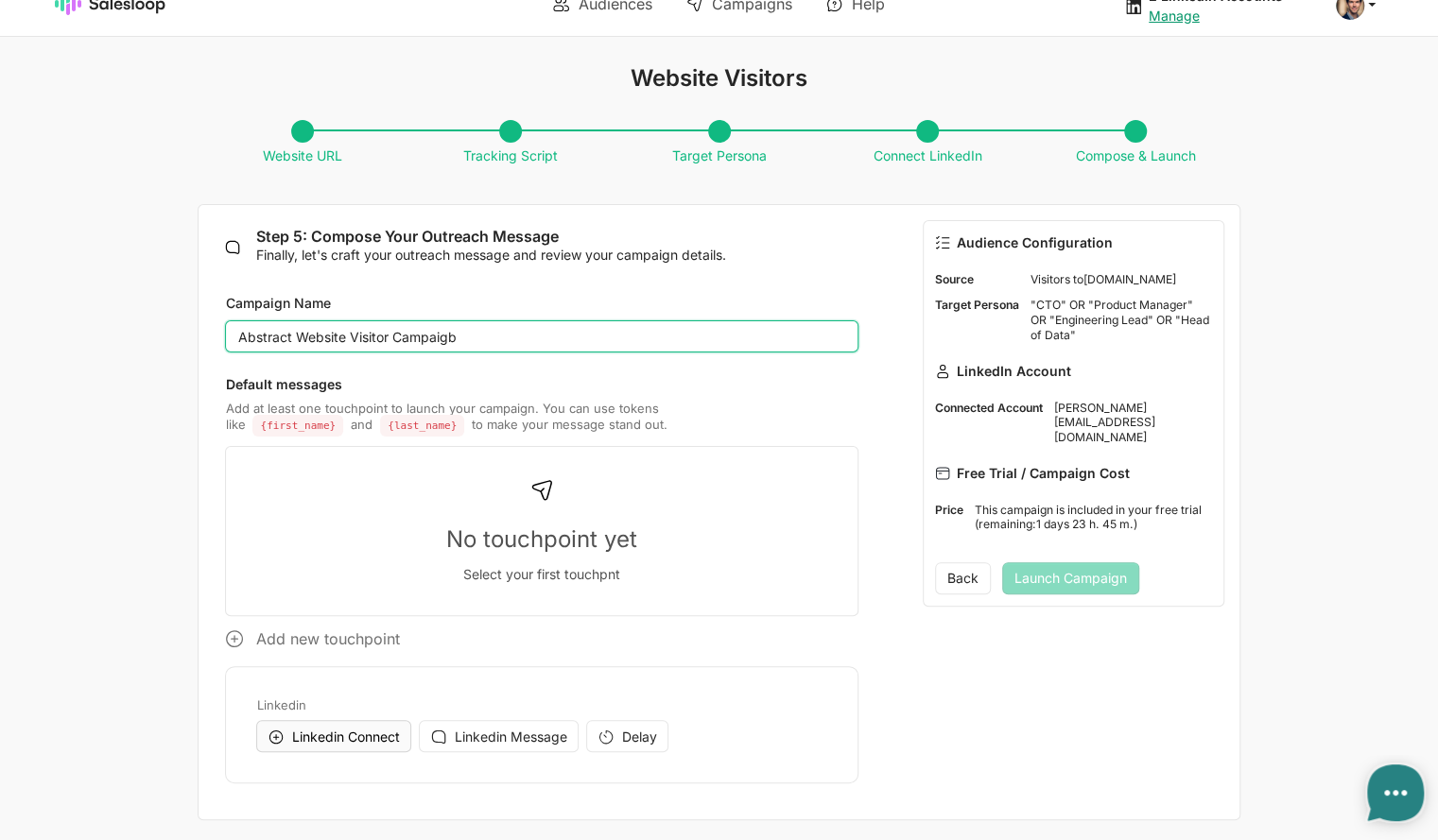
type input "Abstract Website Visitor Campaigb"
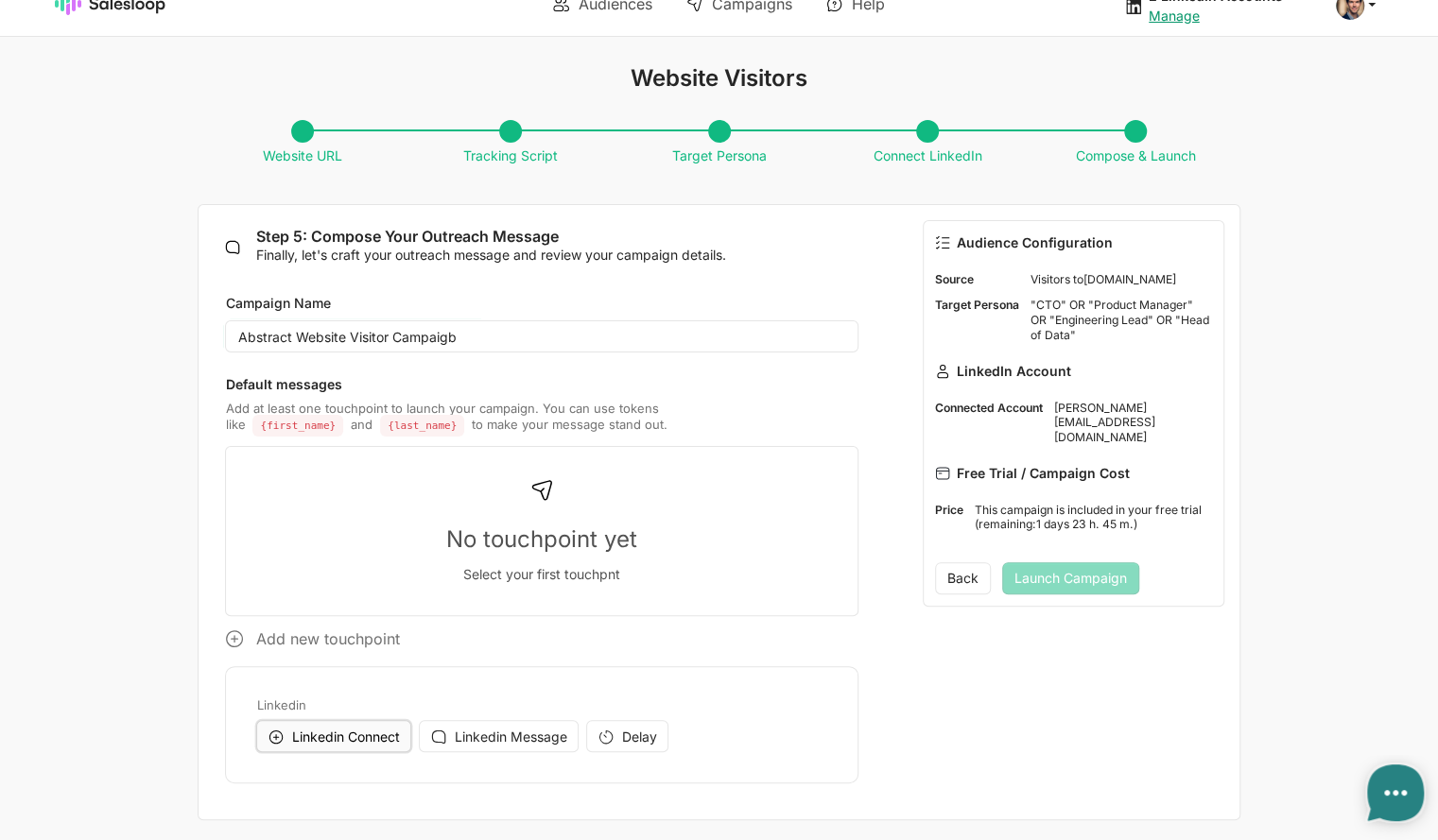
click at [317, 739] on span "Linkedin Connect" at bounding box center [345, 737] width 108 height 16
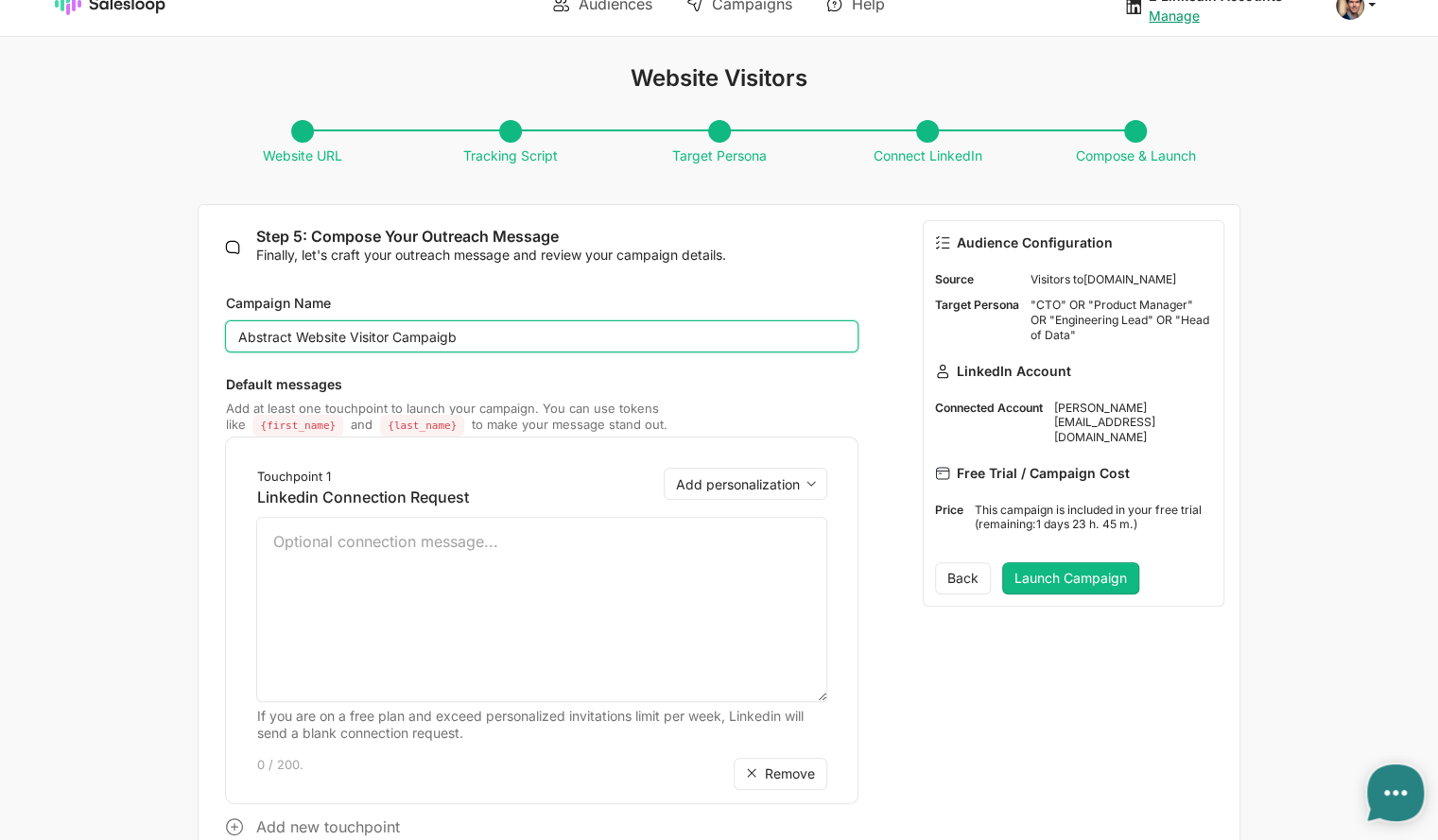
click at [461, 336] on input "Abstract Website Visitor Campaigb" at bounding box center [541, 336] width 633 height 32
type input "Abstract Website Visitor Campaign"
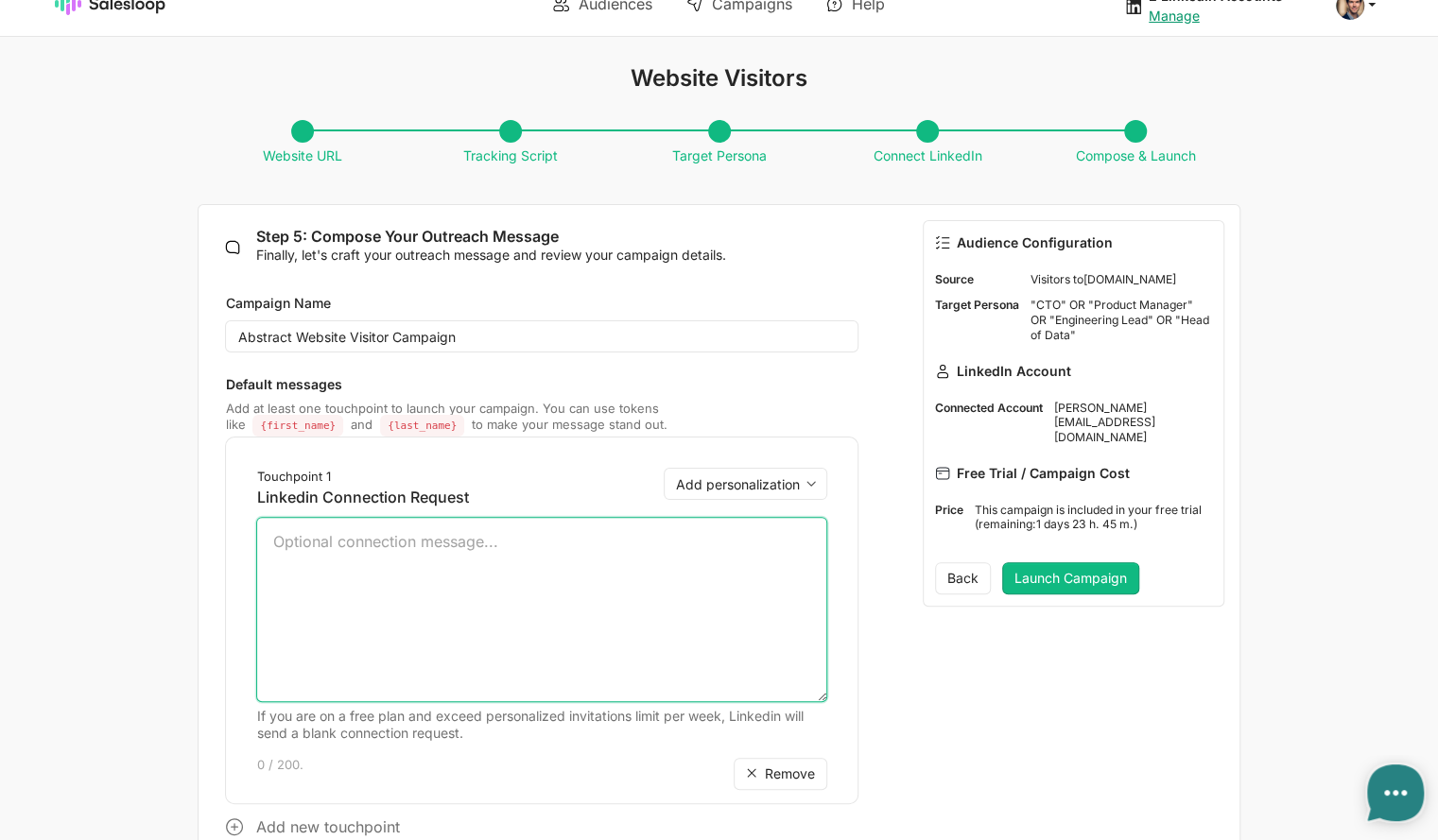
click at [407, 566] on textarea at bounding box center [541, 609] width 570 height 185
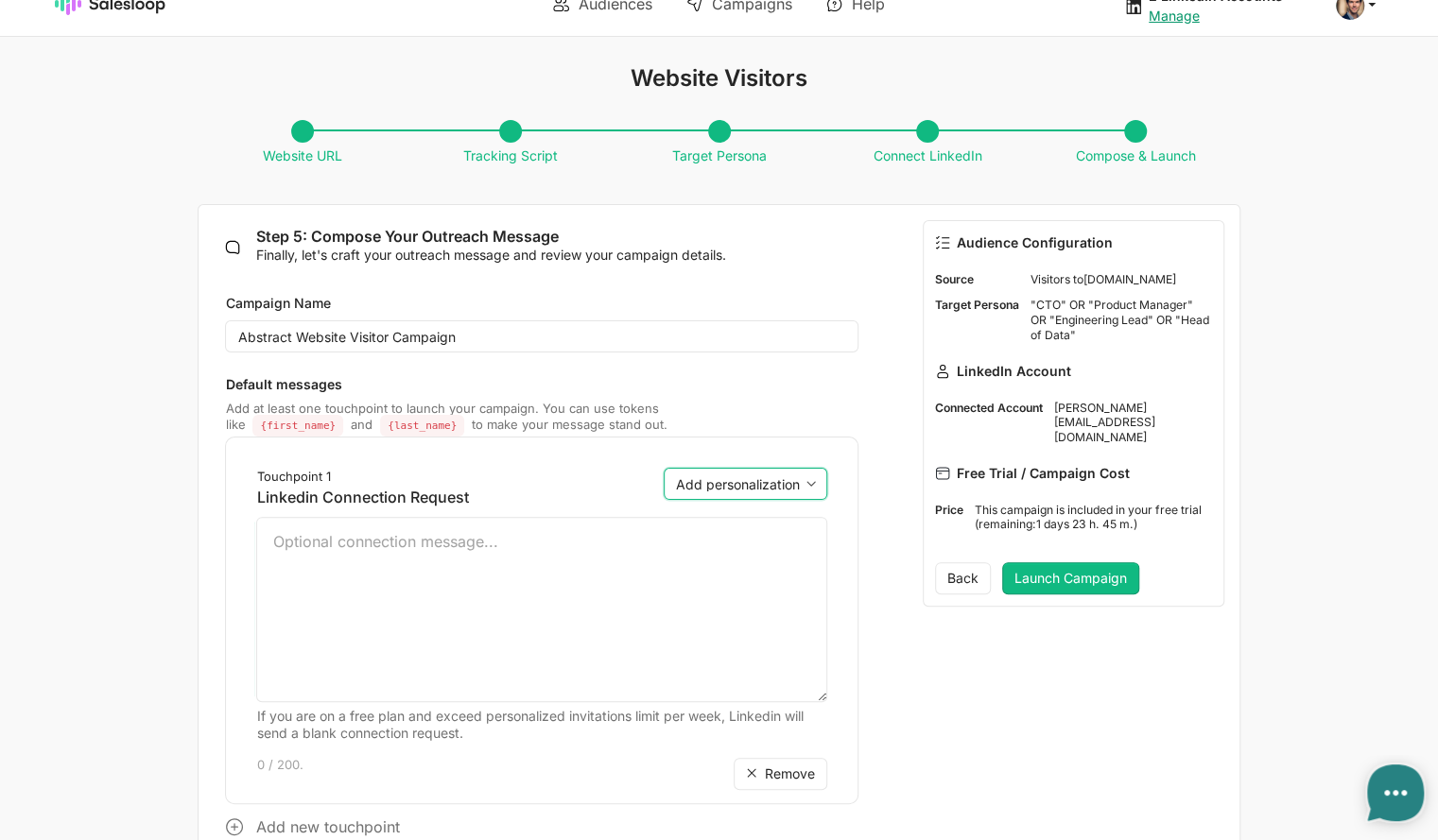
click at [724, 487] on select "Add personalization first_name last_name" at bounding box center [745, 484] width 163 height 32
select select "{first_name}"
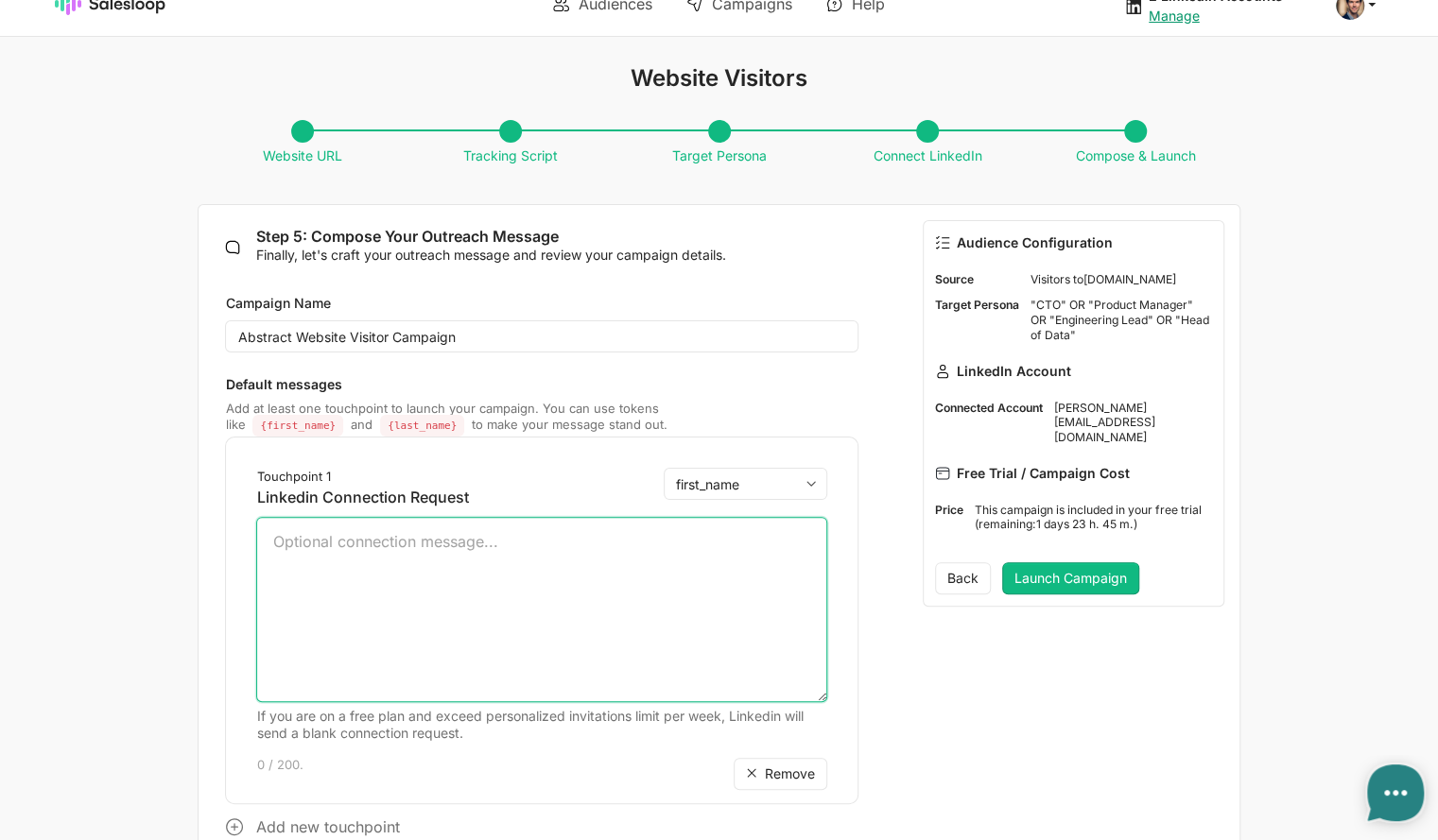
click at [663, 468] on select "Add personalization first_name last_name" at bounding box center [745, 484] width 163 height 32
click at [270, 539] on textarea "{first_name}" at bounding box center [541, 609] width 570 height 185
click at [435, 538] on textarea "Hi {first_name}" at bounding box center [541, 609] width 570 height 185
paste textarea "Dropping you a note as I've seen an uptick in signups & website visits from you…"
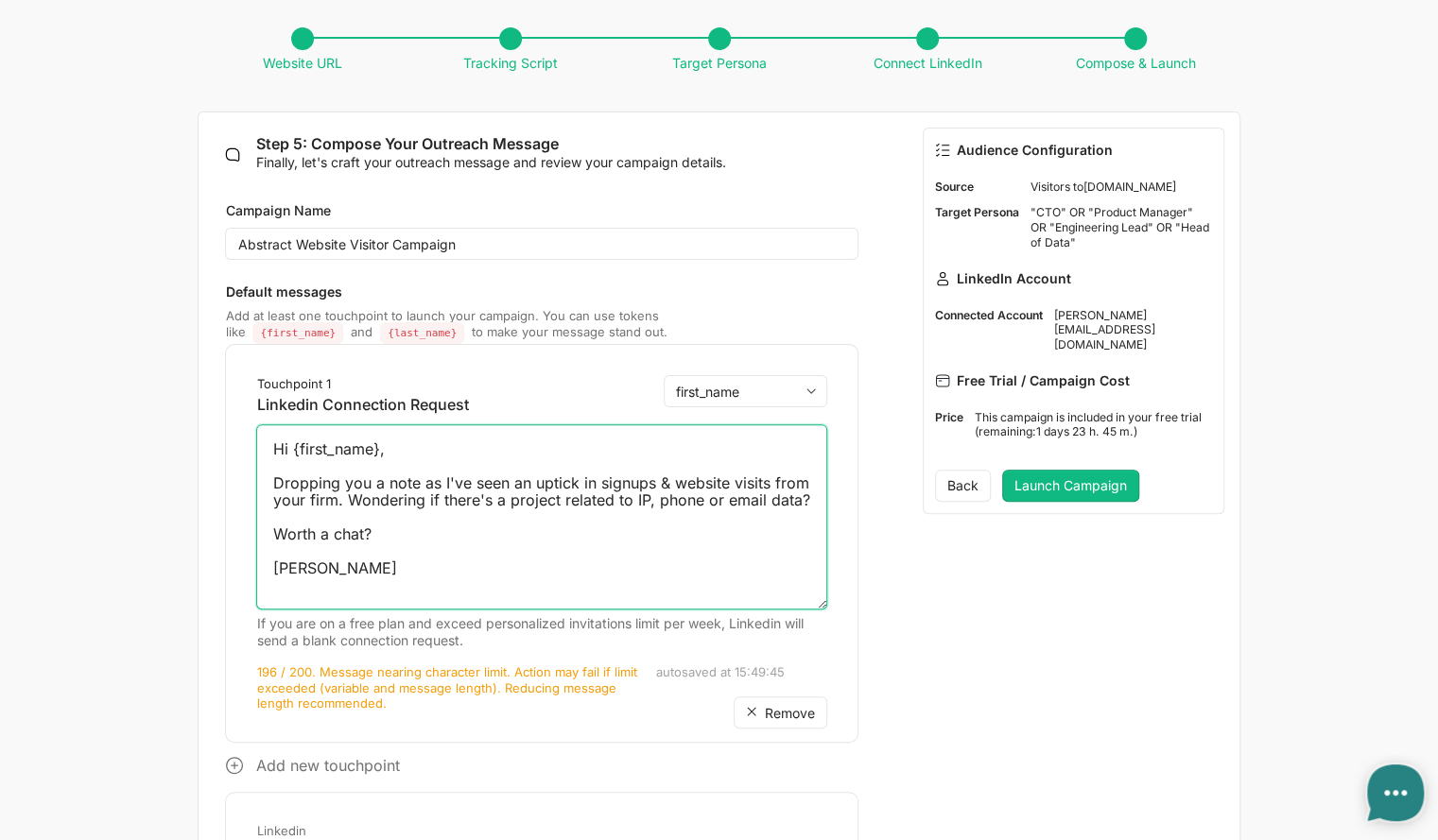
scroll to position [0, 0]
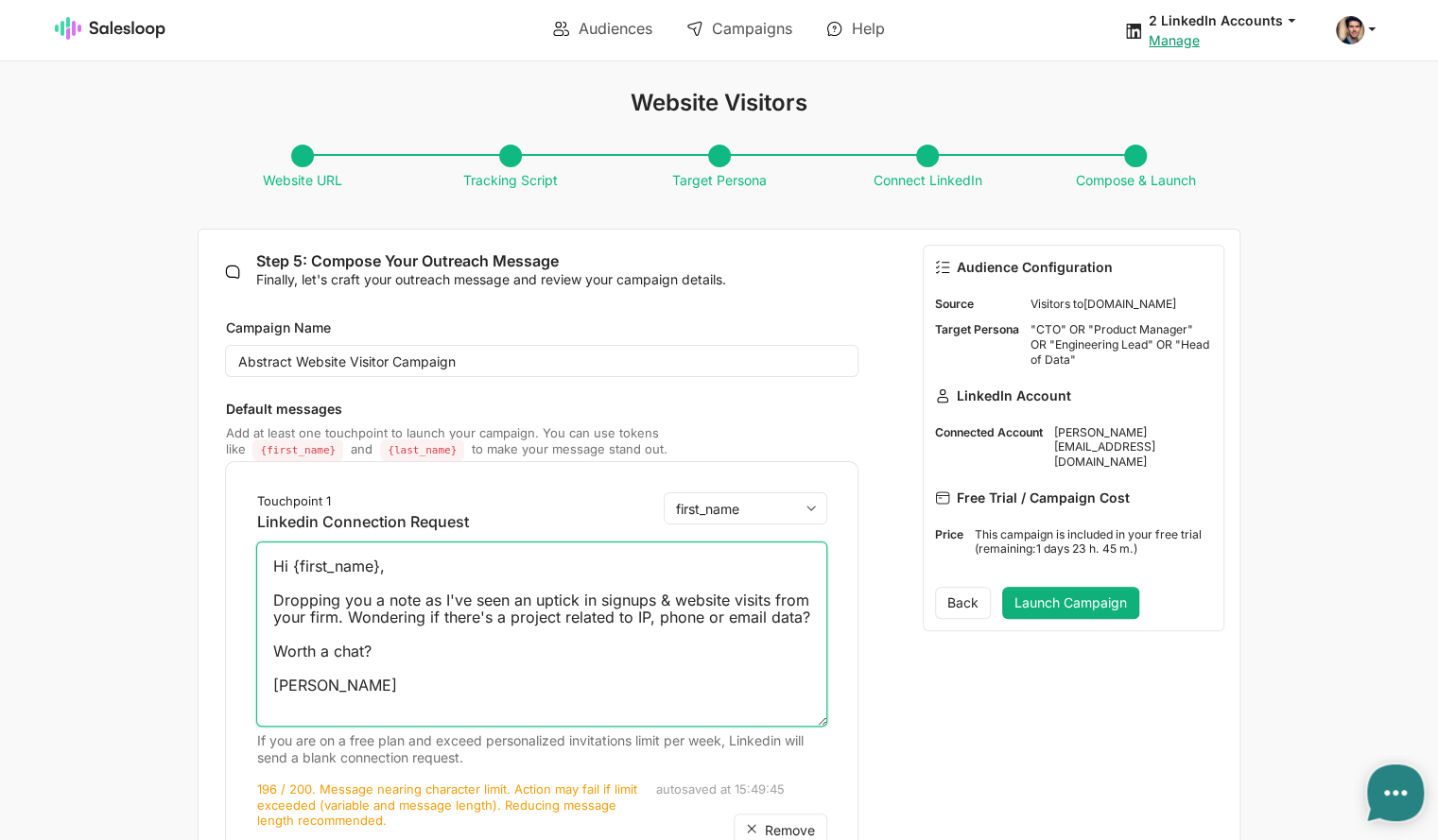
type textarea "Hi {first_name}, Dropping you a note as I've seen an uptick in signups & websit…"
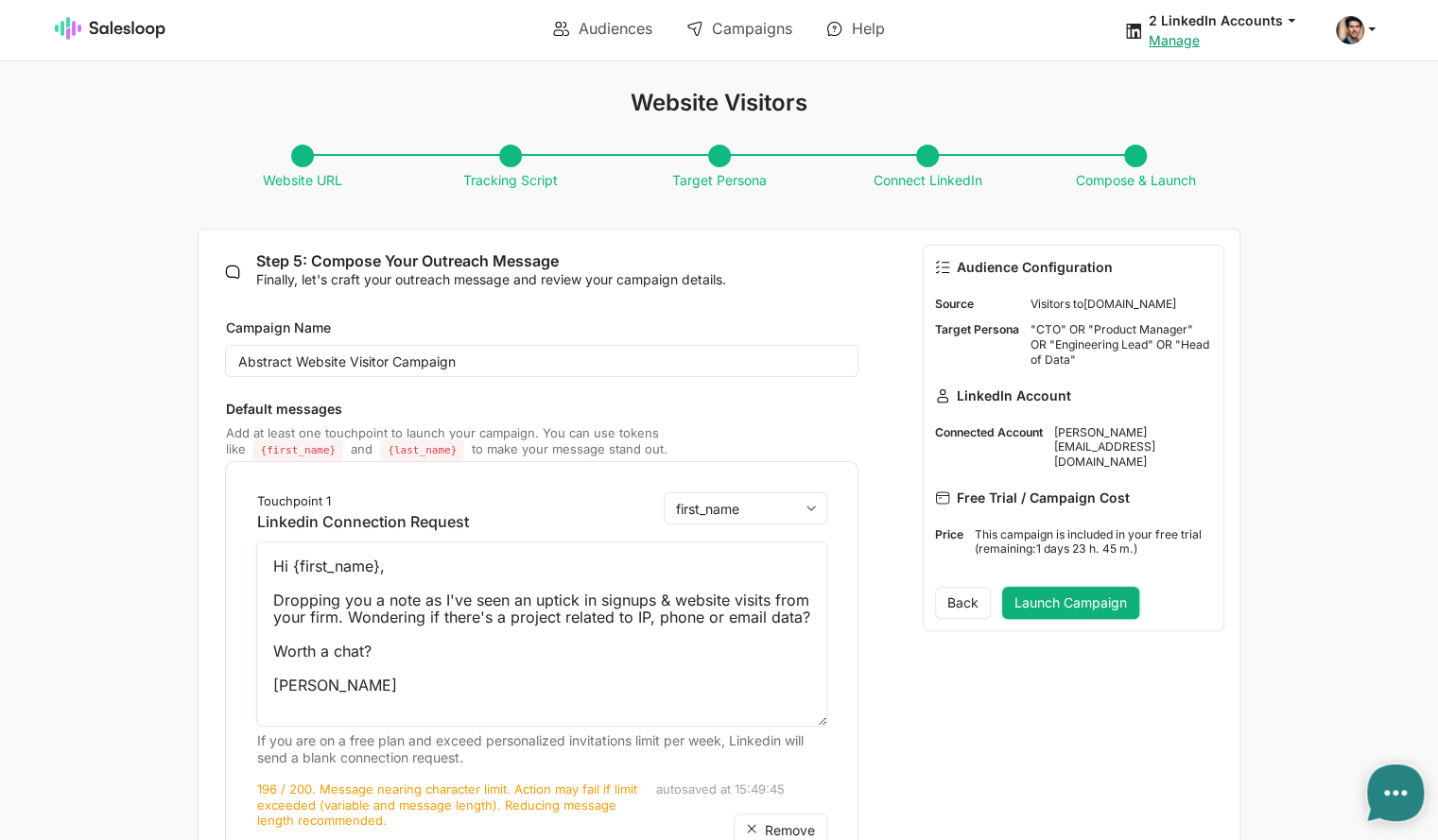
click at [1072, 587] on button "Launch Campaign" at bounding box center [1071, 602] width 137 height 32
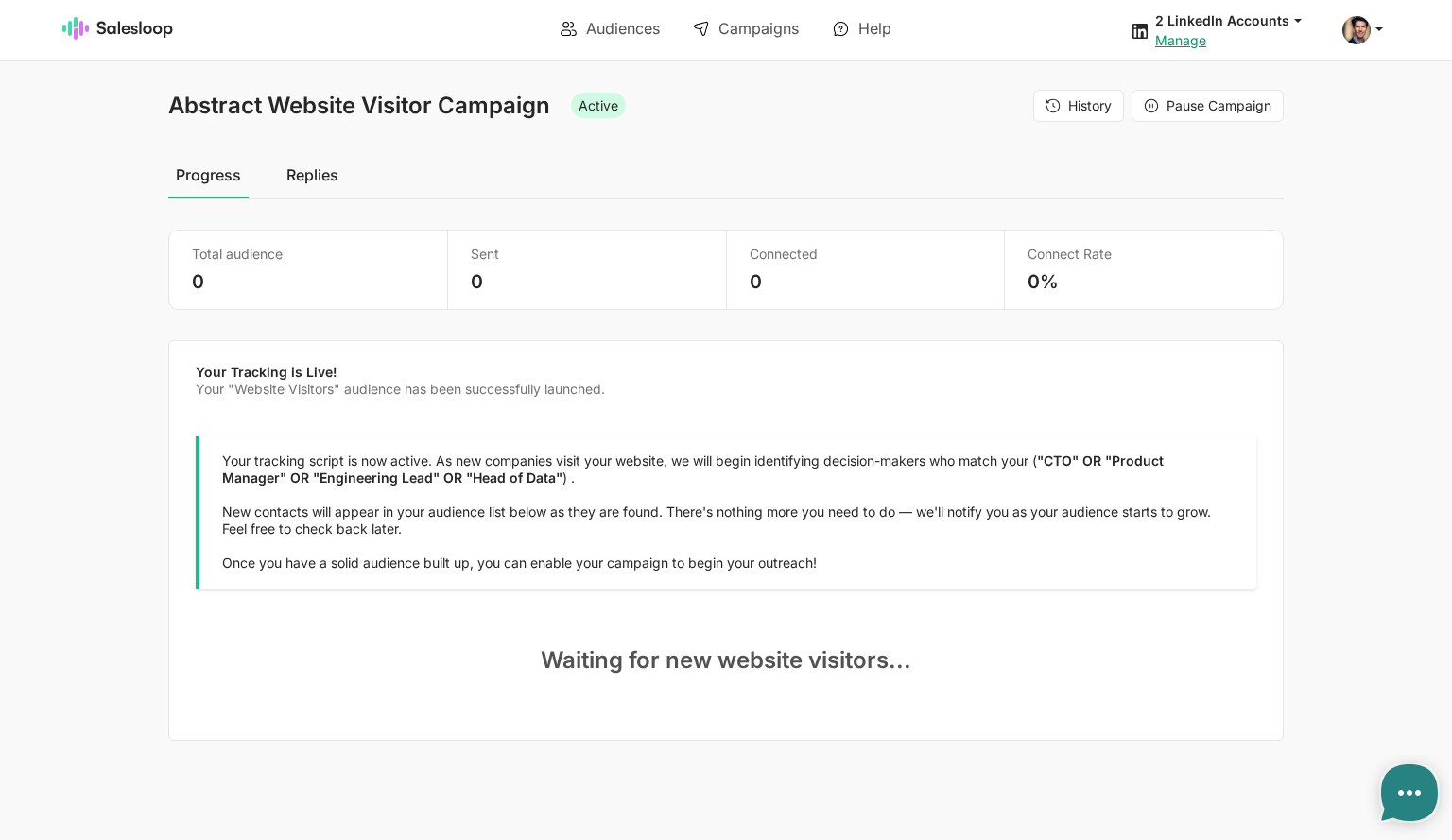
type textarea "x"
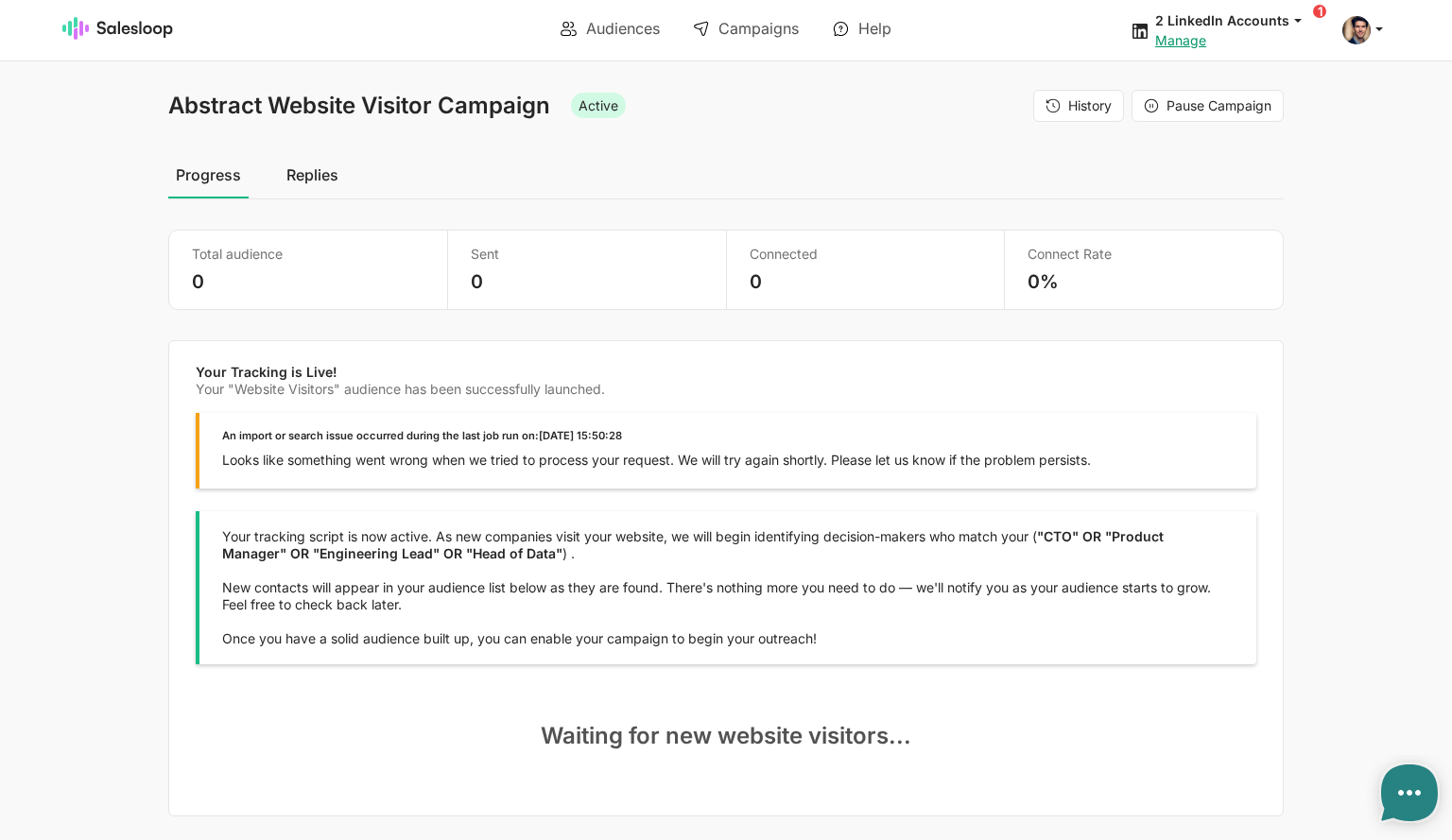
type textarea "x"
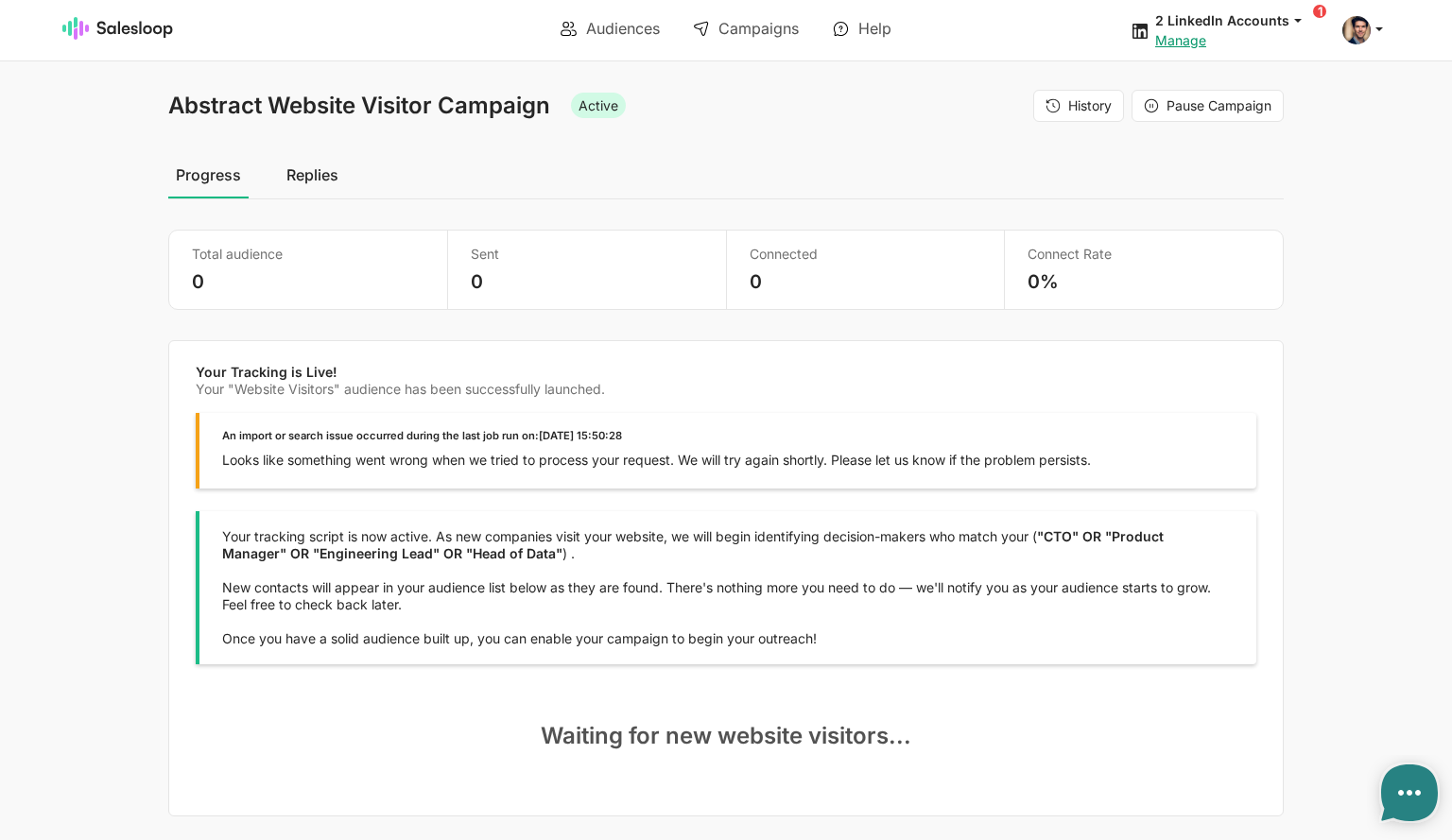
type textarea "x"
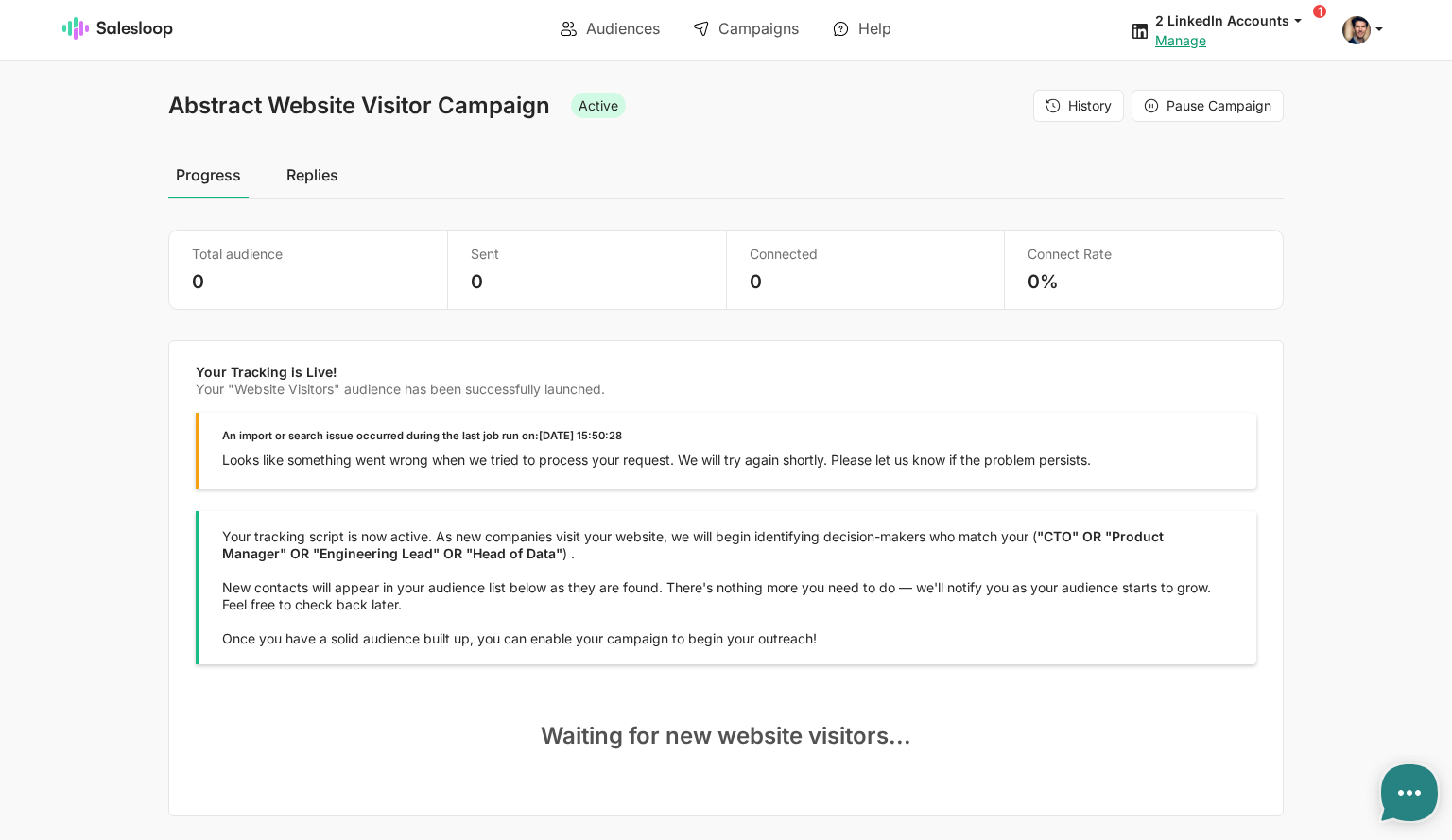
type textarea "x"
click at [627, 22] on link "Audiences" at bounding box center [611, 28] width 126 height 32
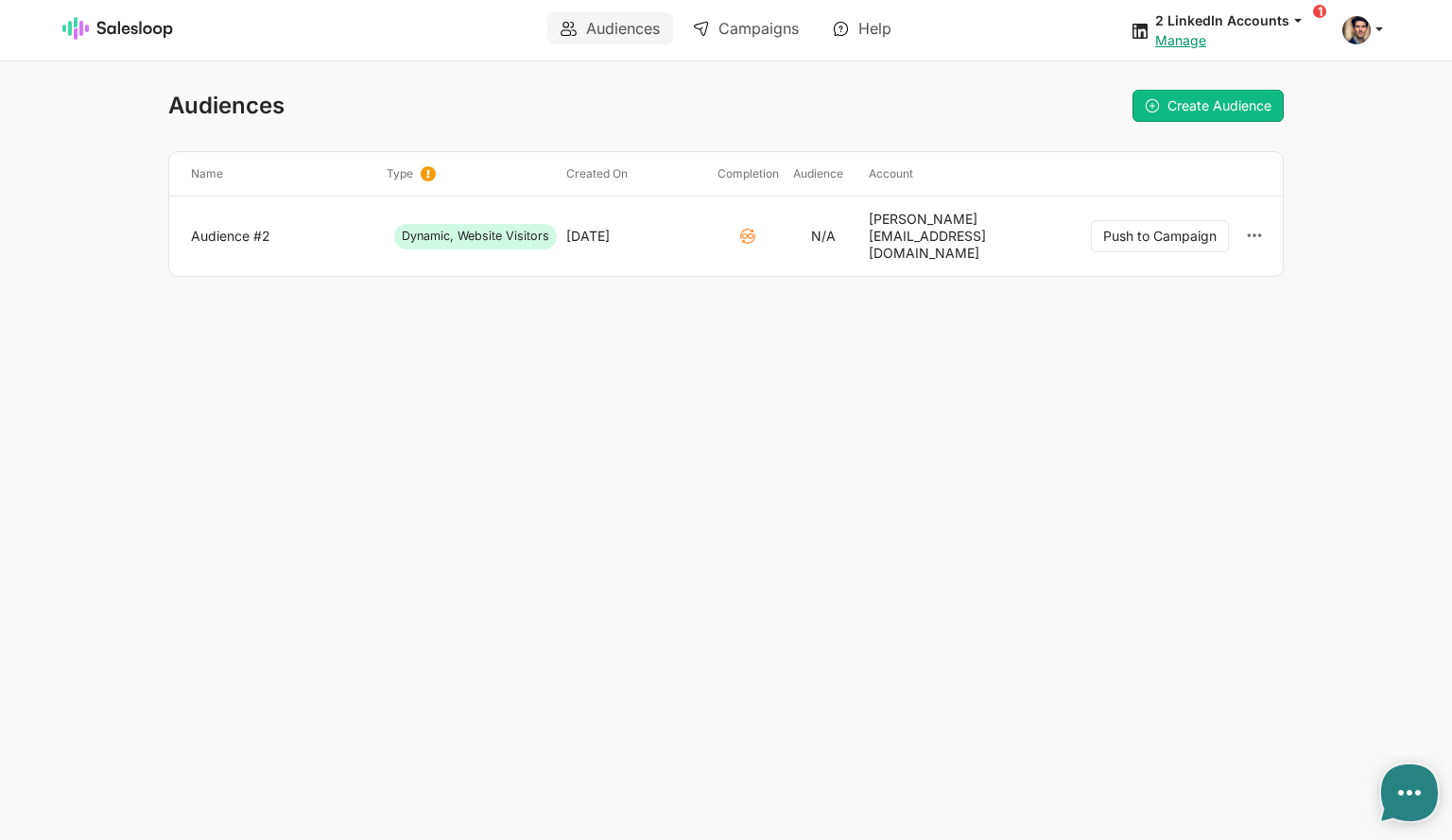
type textarea "x"
click at [244, 231] on link "Audience #2" at bounding box center [281, 237] width 181 height 17
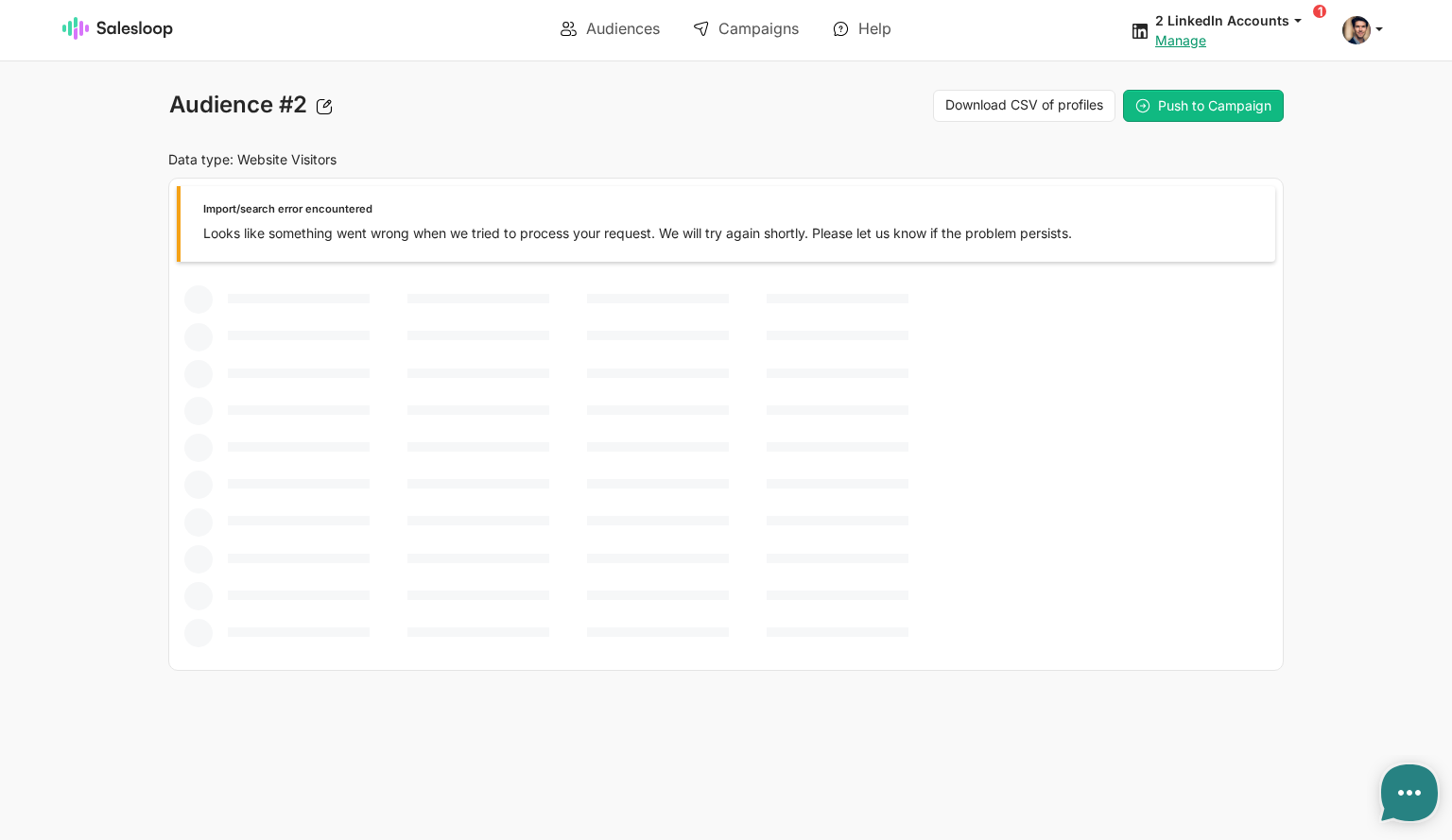
type textarea "x"
click at [1367, 33] on span at bounding box center [1356, 30] width 28 height 28
click at [1188, 38] on link "Manage" at bounding box center [1181, 40] width 51 height 16
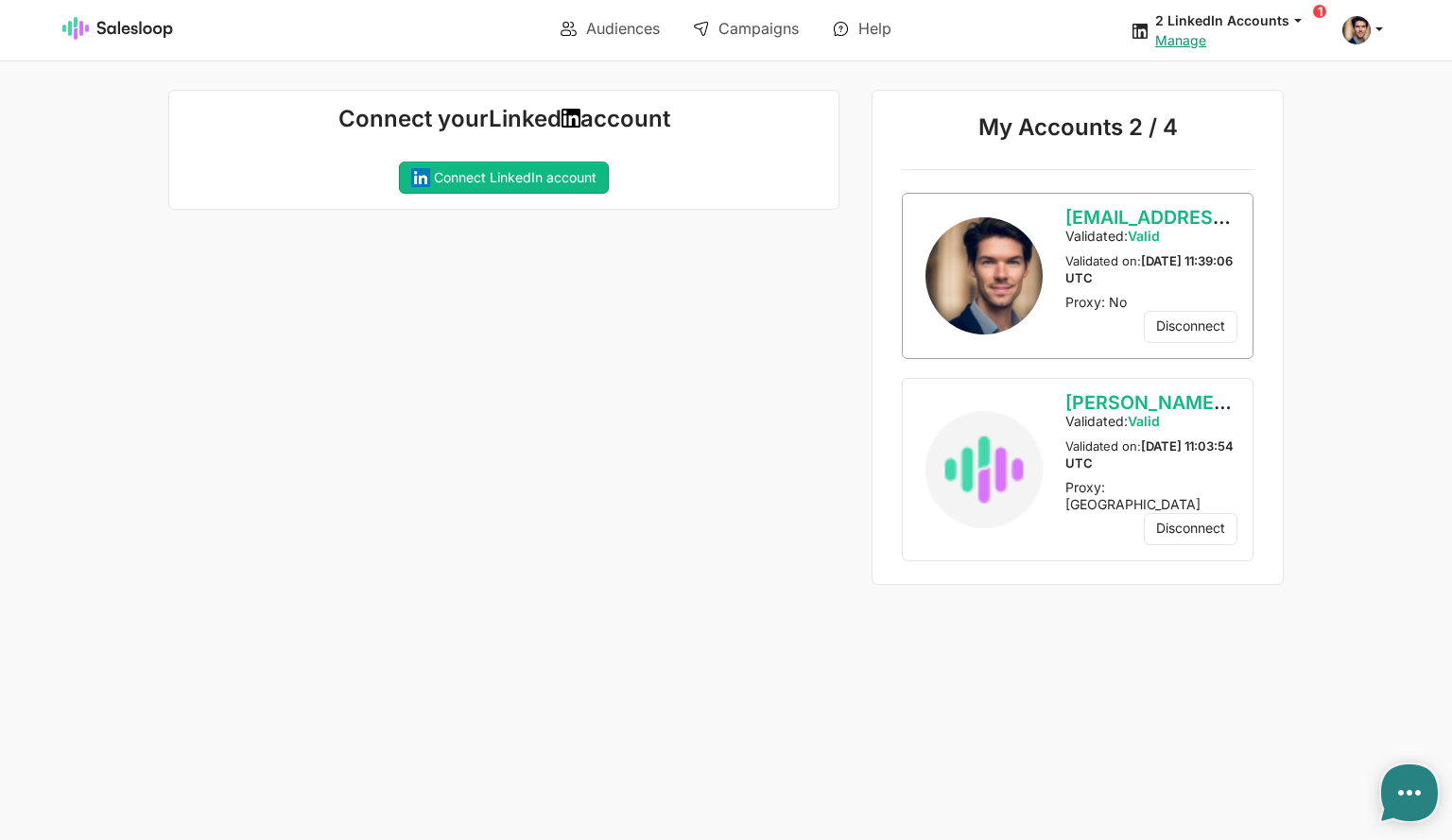
type textarea "x"
click at [584, 430] on div "Connect your Linked account Connecting your LinkedIn account... If you recently…" at bounding box center [498, 338] width 683 height 496
click at [111, 30] on img at bounding box center [118, 28] width 111 height 22
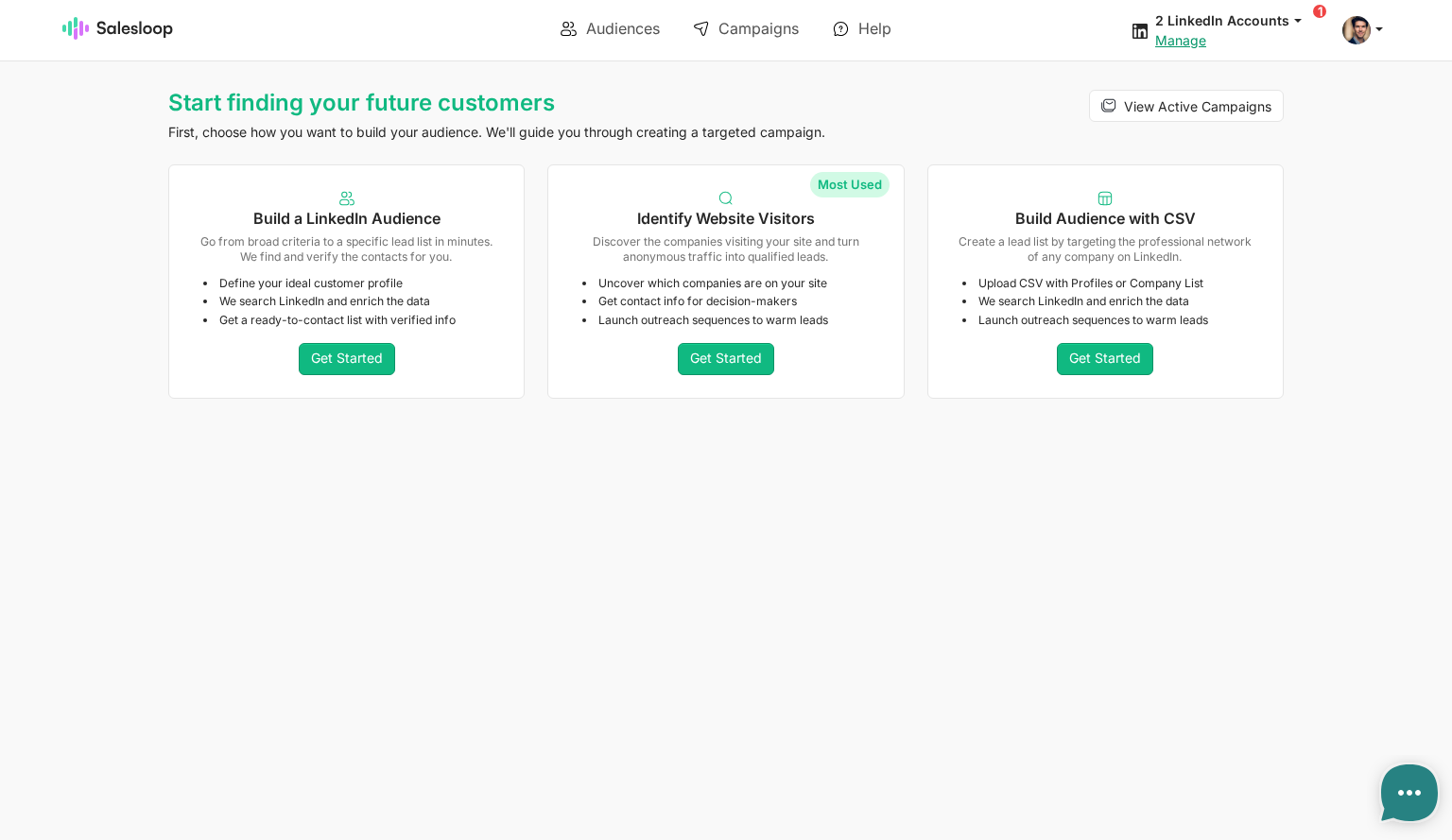
type textarea "x"
